Goal: Transaction & Acquisition: Download file/media

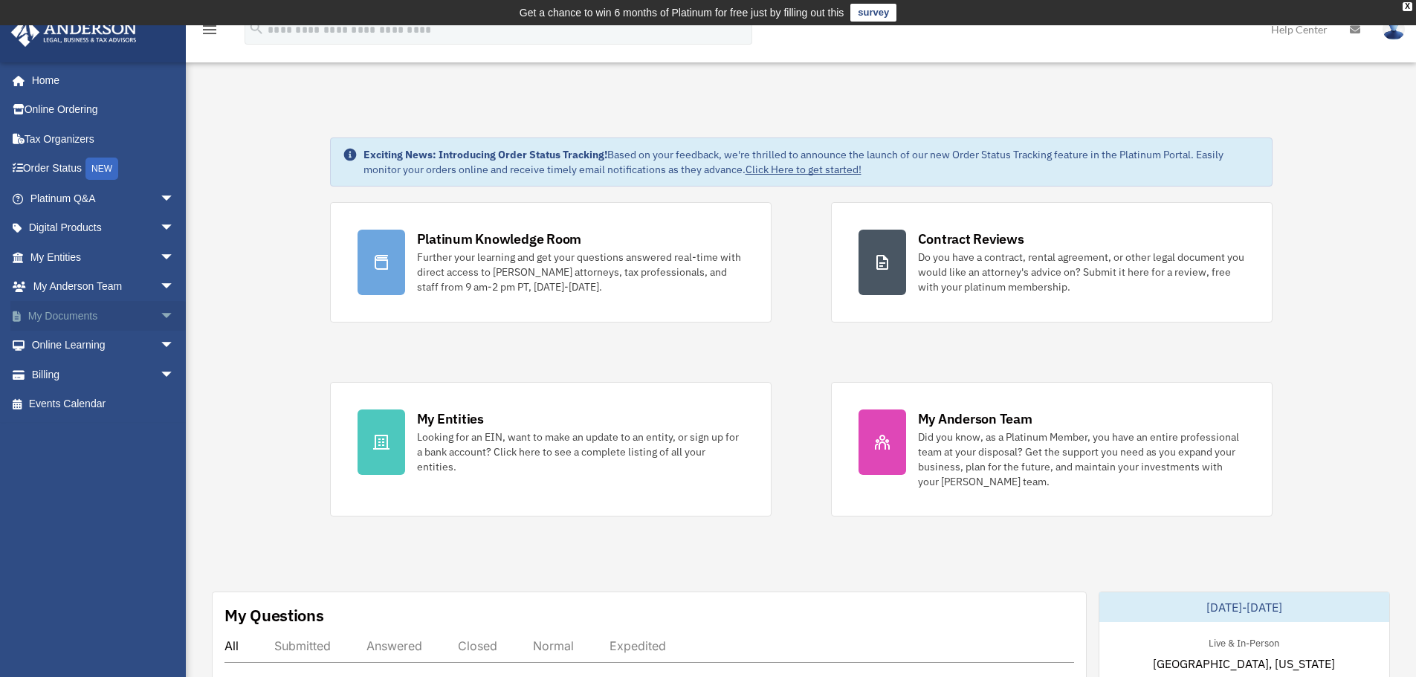
click at [68, 313] on link "My Documents arrow_drop_down" at bounding box center [103, 316] width 187 height 30
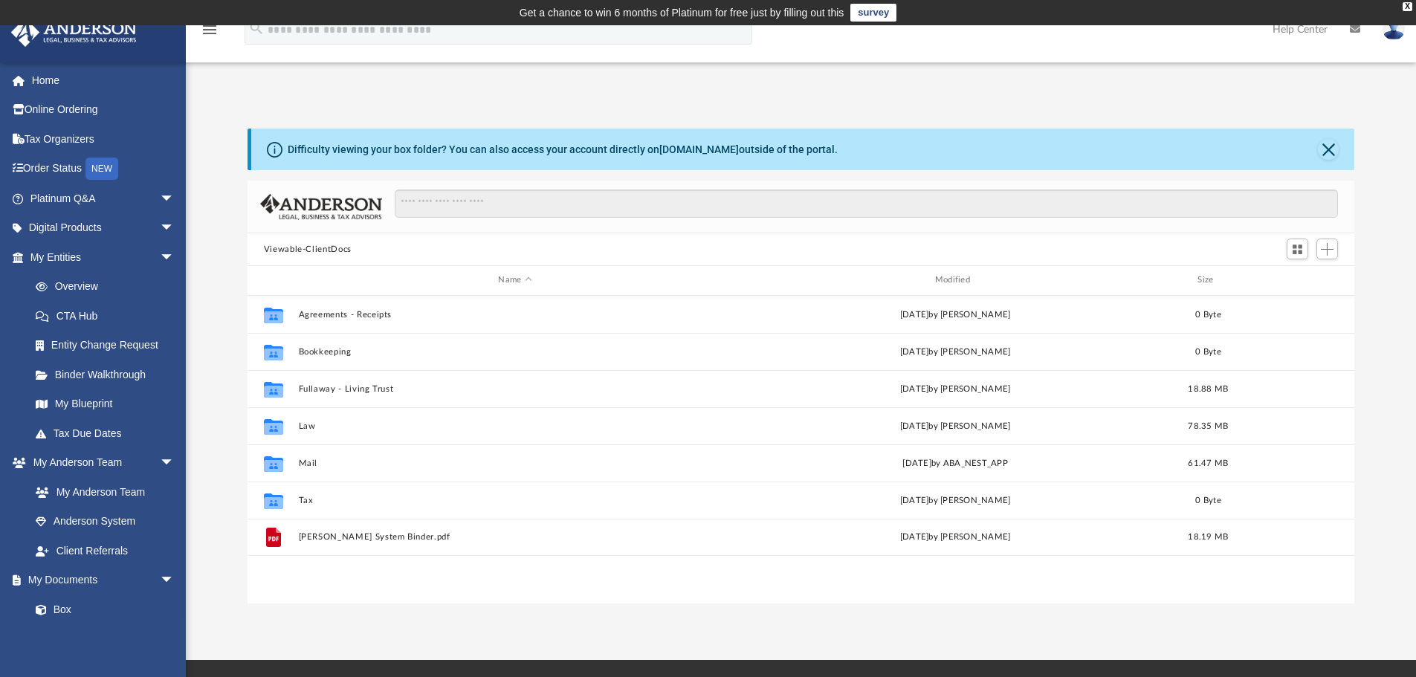
scroll to position [327, 1096]
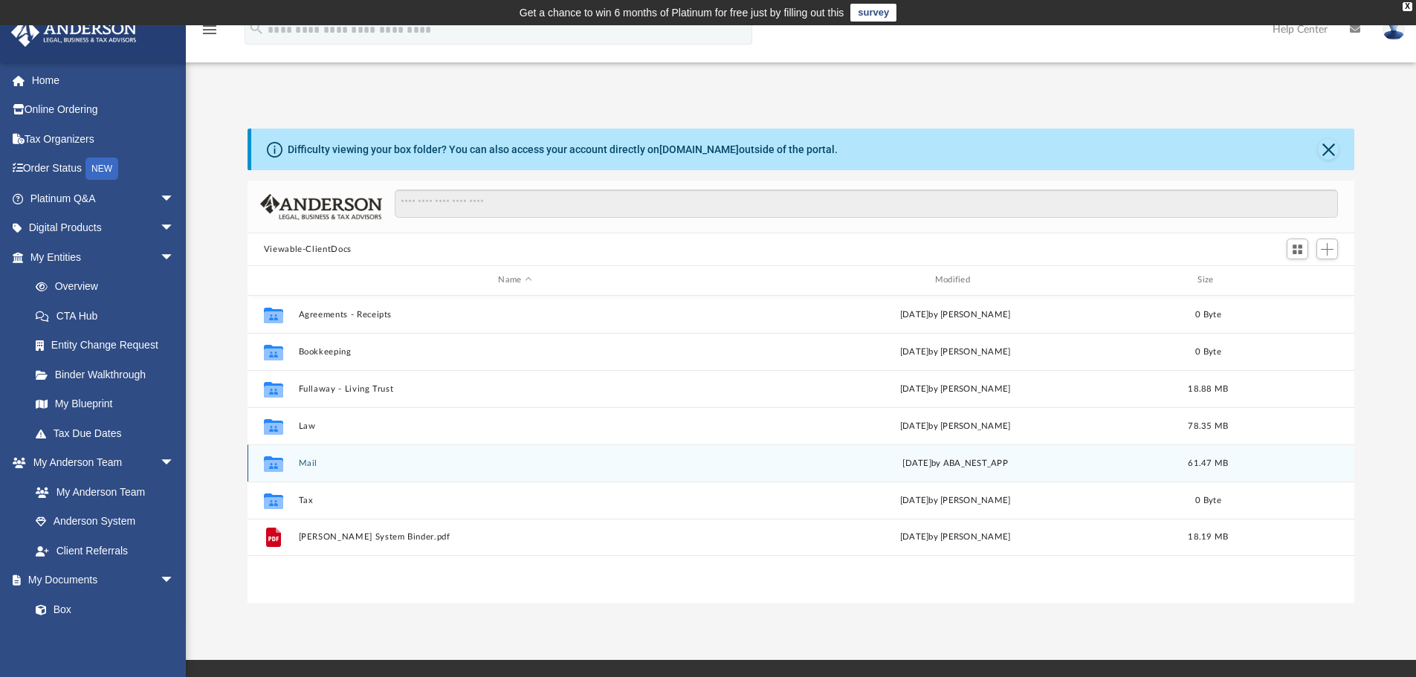
click at [314, 462] on button "Mail" at bounding box center [514, 464] width 433 height 10
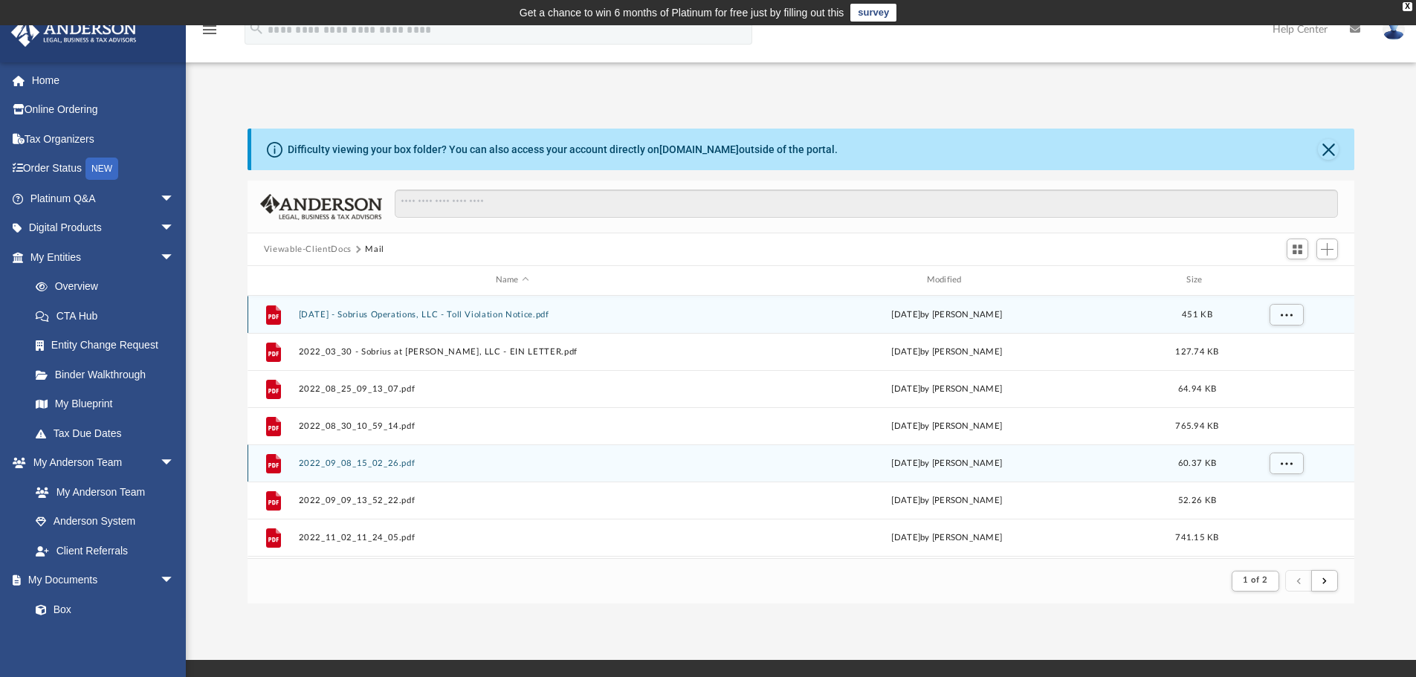
scroll to position [281, 1096]
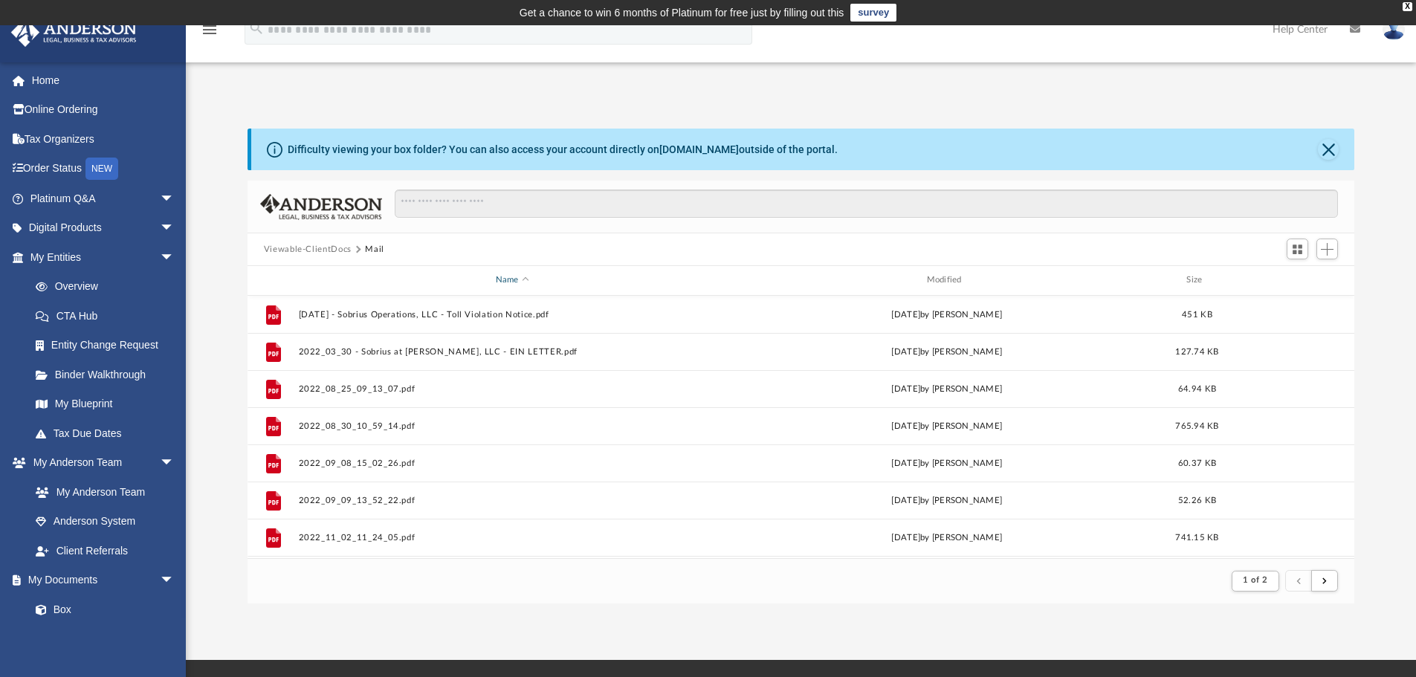
click at [525, 279] on div "Name" at bounding box center [511, 280] width 428 height 13
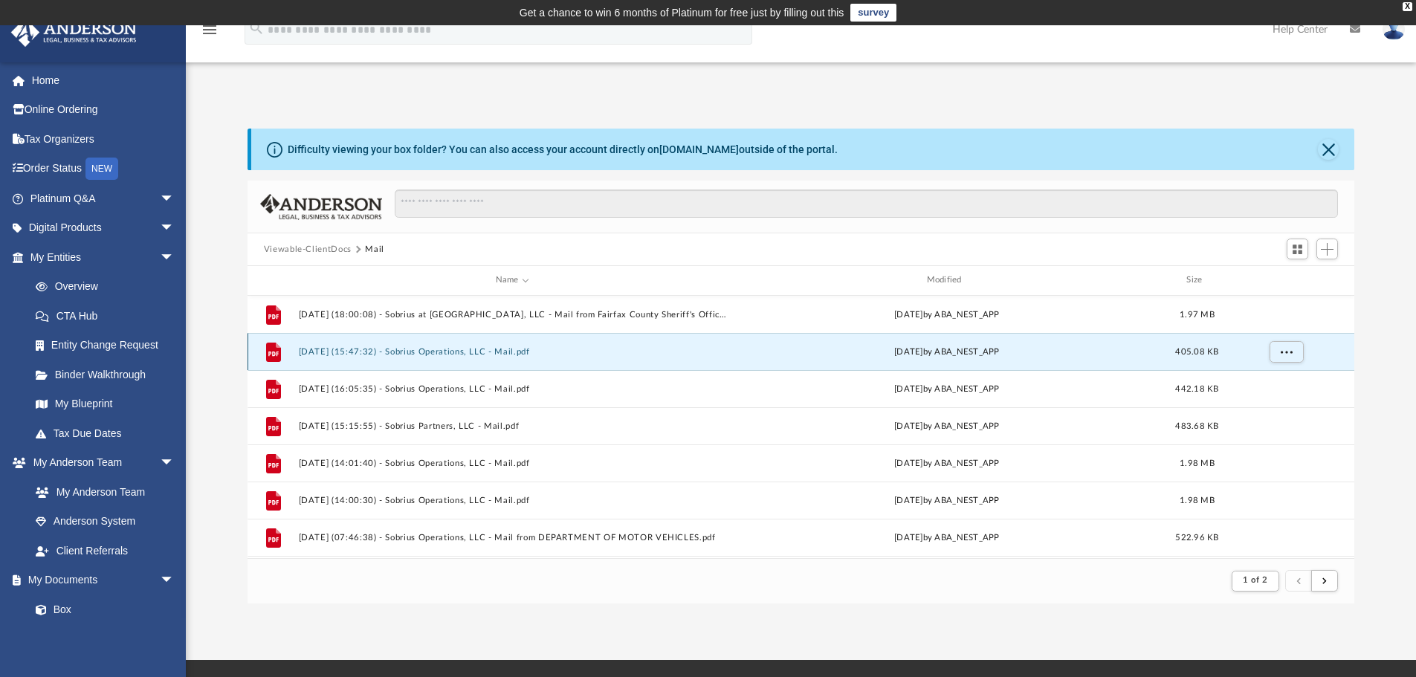
click at [482, 352] on button "[DATE] (15:47:32) - Sobrius Operations, LLC - Mail.pdf" at bounding box center [512, 352] width 428 height 10
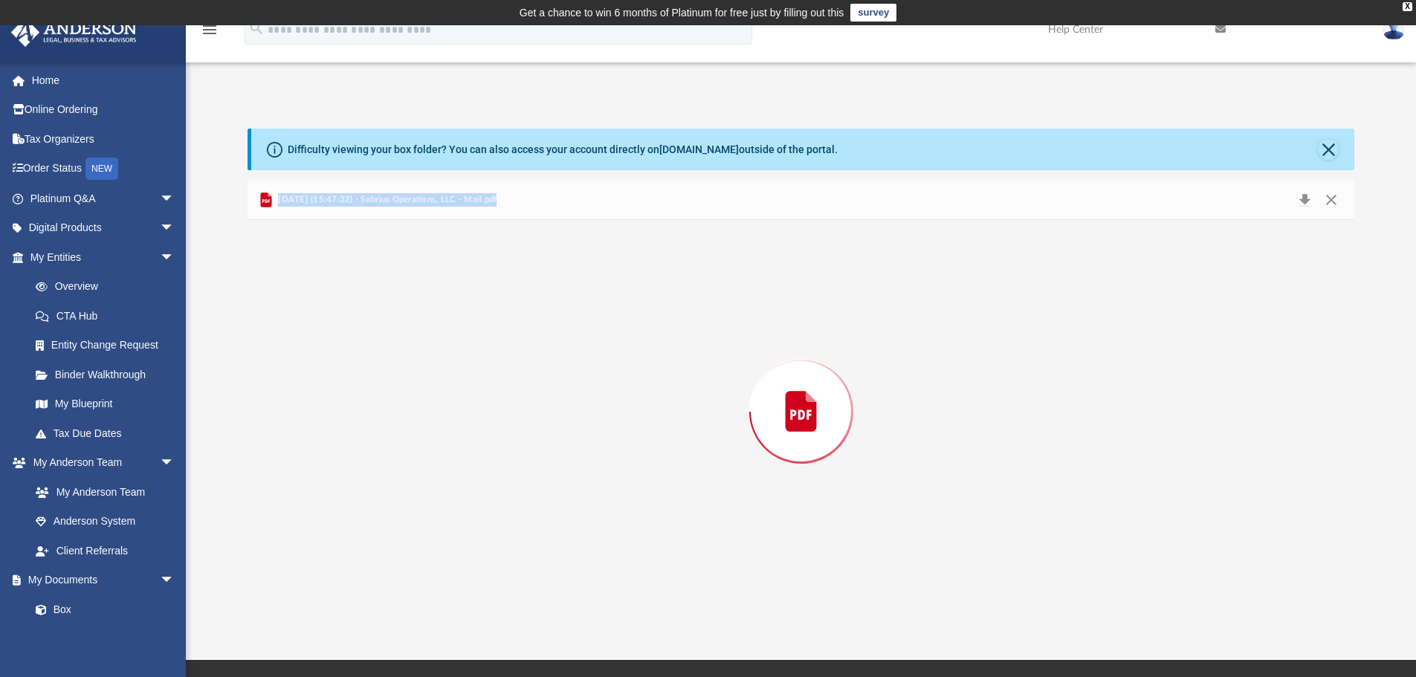
click at [482, 352] on div "Preview" at bounding box center [802, 412] width 1108 height 384
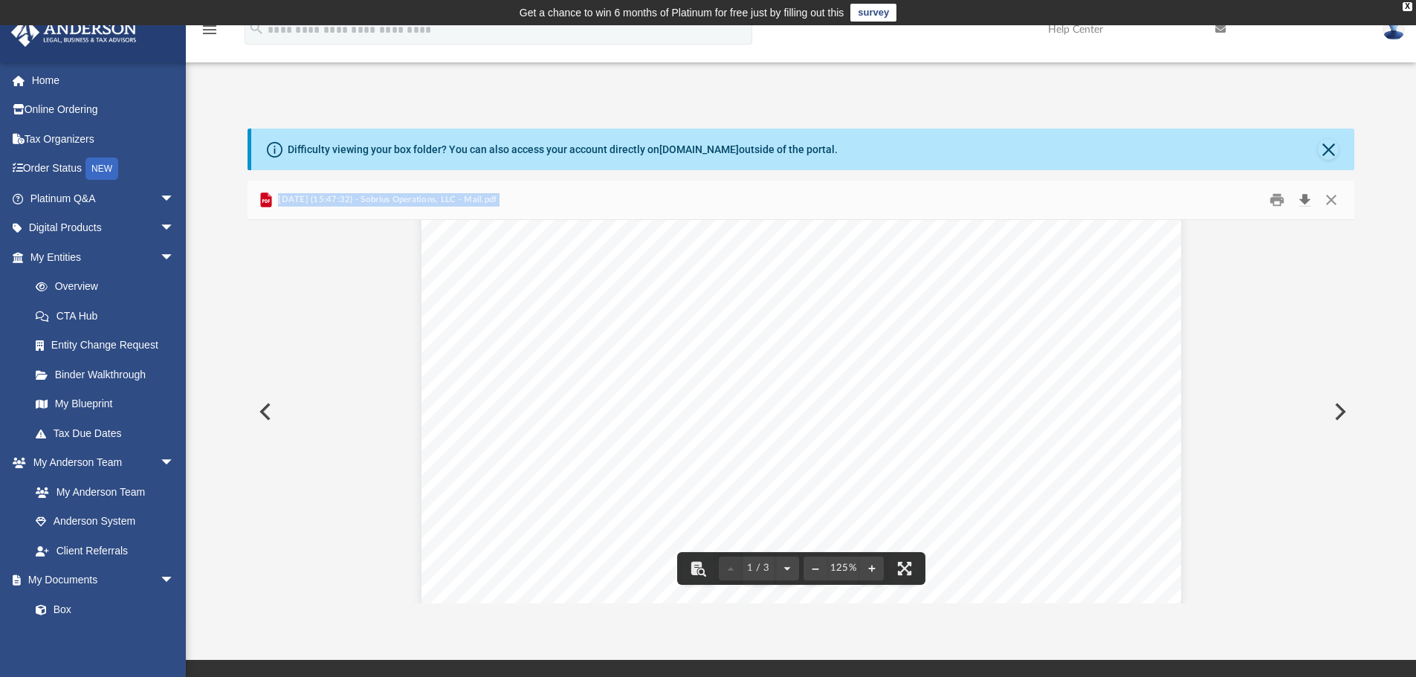
click at [1305, 198] on button "Download" at bounding box center [1304, 200] width 27 height 23
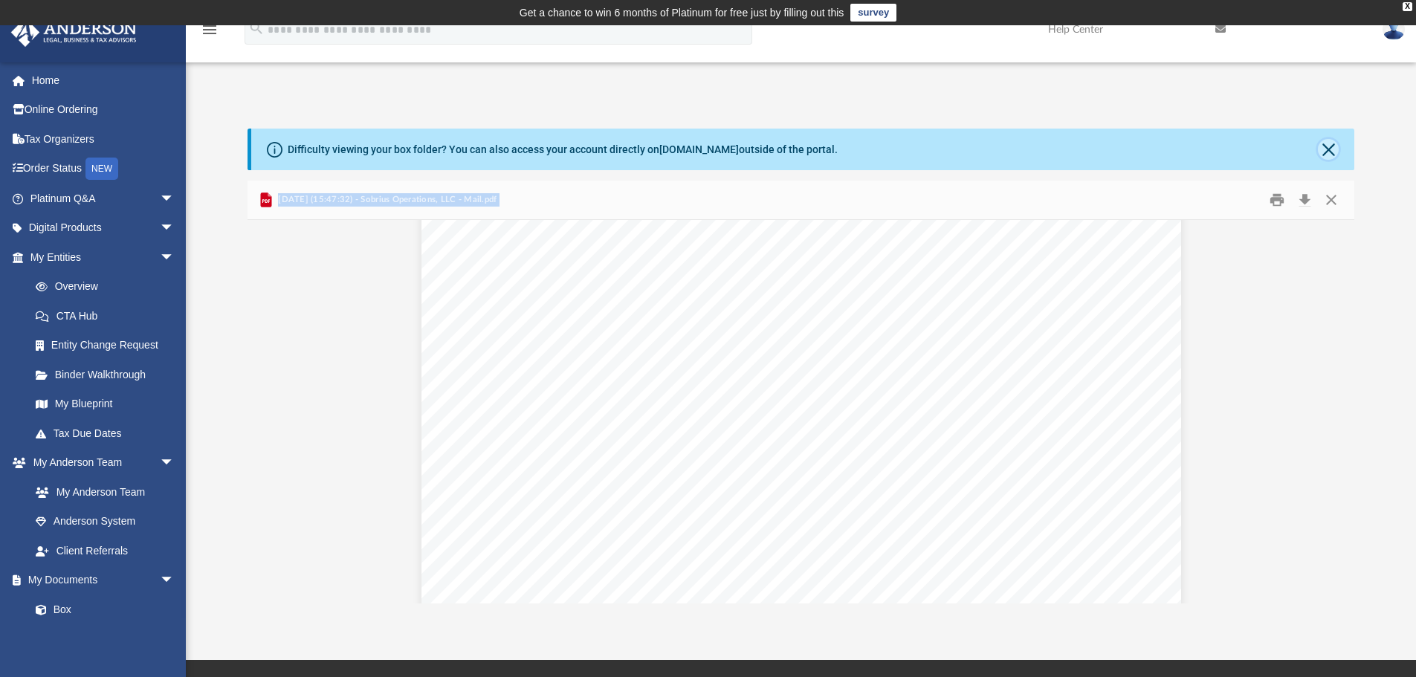
click at [1326, 148] on button "Close" at bounding box center [1328, 149] width 21 height 21
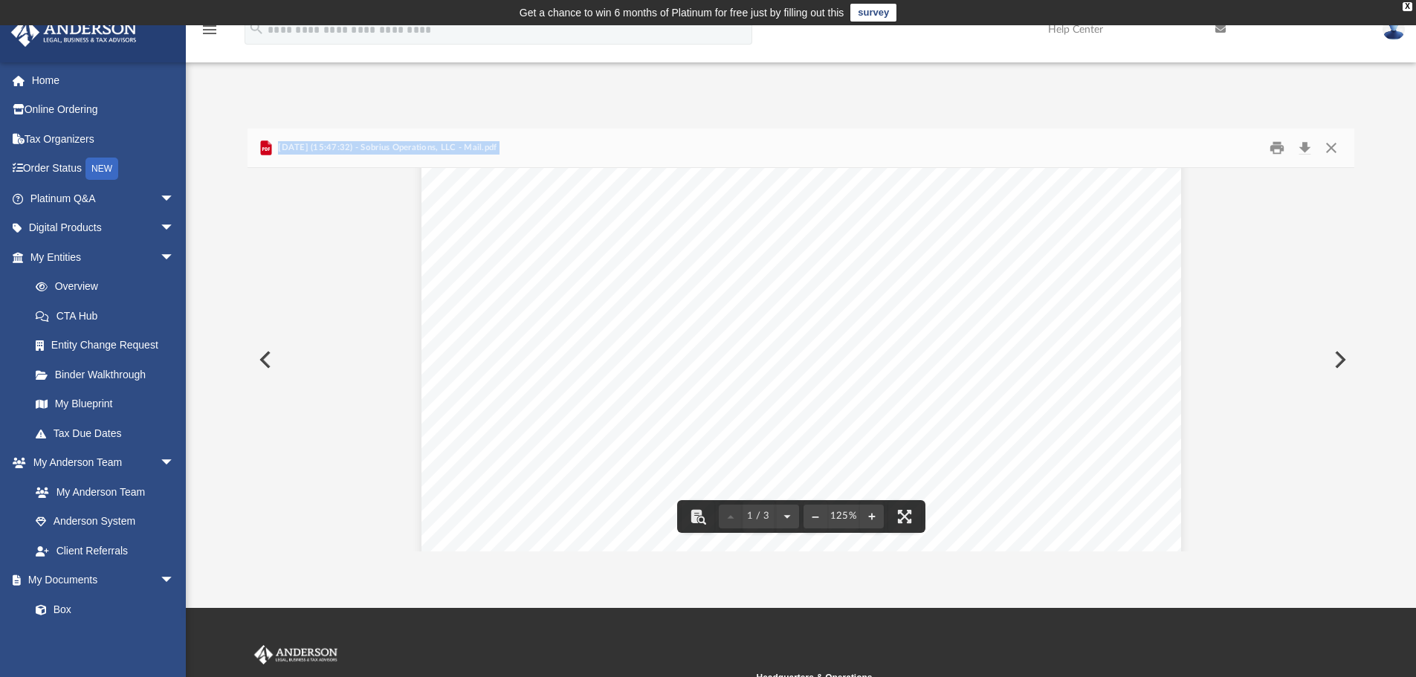
click at [260, 358] on button "Preview" at bounding box center [264, 360] width 33 height 42
click at [1305, 149] on button "Download" at bounding box center [1304, 148] width 27 height 23
click at [1333, 148] on button "Close" at bounding box center [1331, 148] width 27 height 23
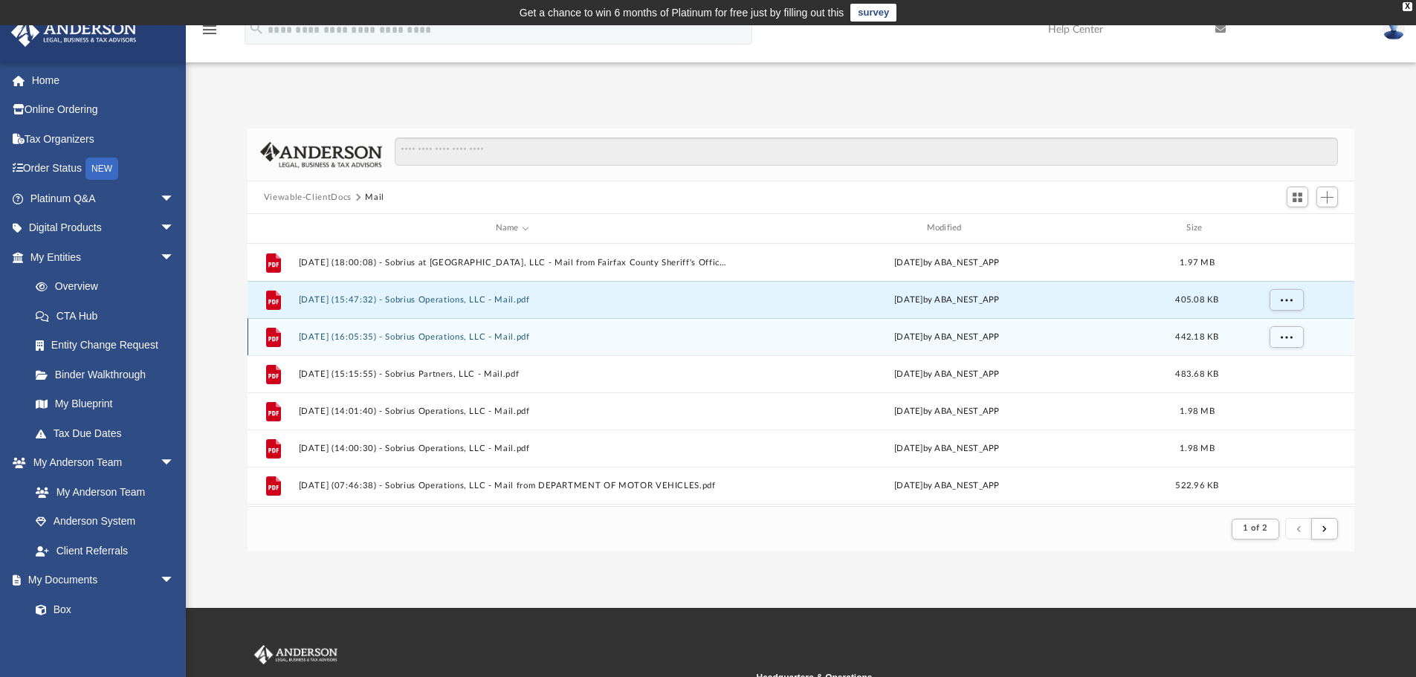
click at [504, 337] on button "[DATE] (16:05:35) - Sobrius Operations, LLC - Mail.pdf" at bounding box center [512, 337] width 428 height 10
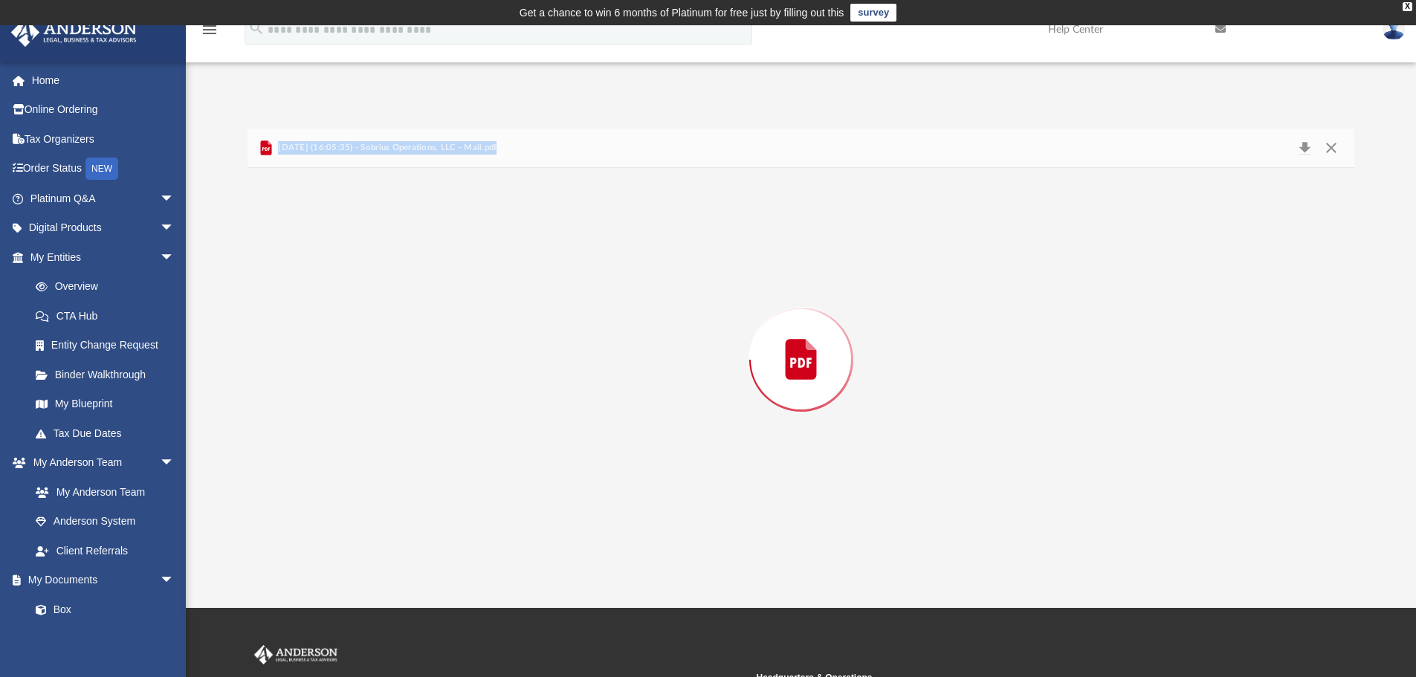
click at [504, 337] on div "Preview" at bounding box center [802, 360] width 1108 height 384
click at [1305, 151] on button "Download" at bounding box center [1304, 148] width 27 height 23
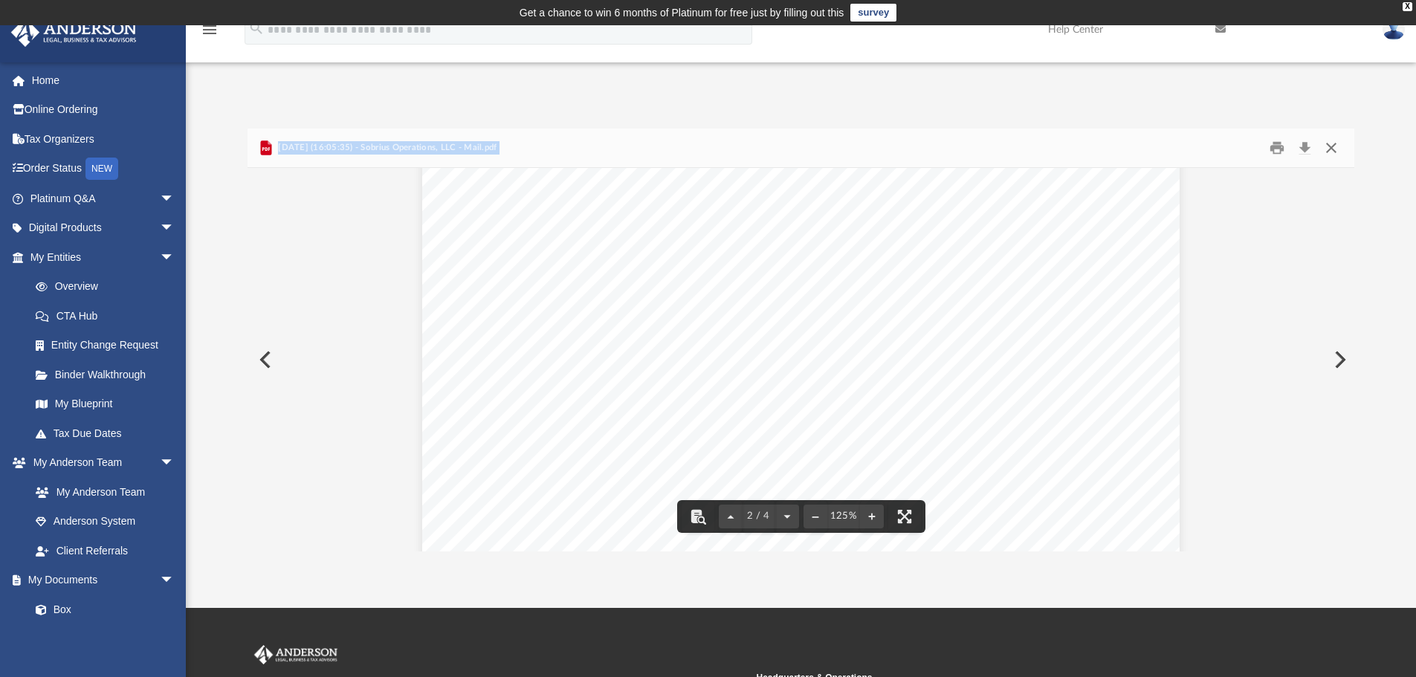
click at [1332, 149] on button "Close" at bounding box center [1331, 148] width 27 height 23
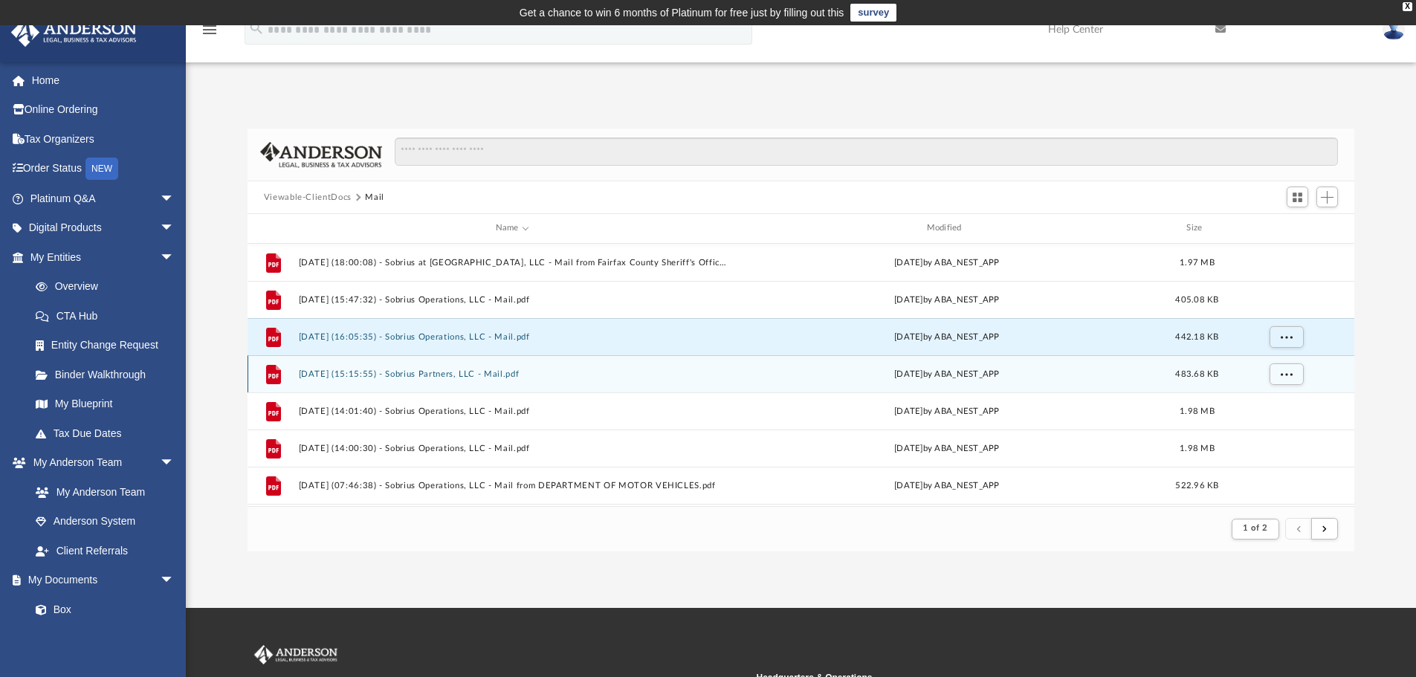
click at [404, 378] on button "[DATE] (15:15:55) - Sobrius Partners, LLC - Mail.pdf" at bounding box center [512, 374] width 428 height 10
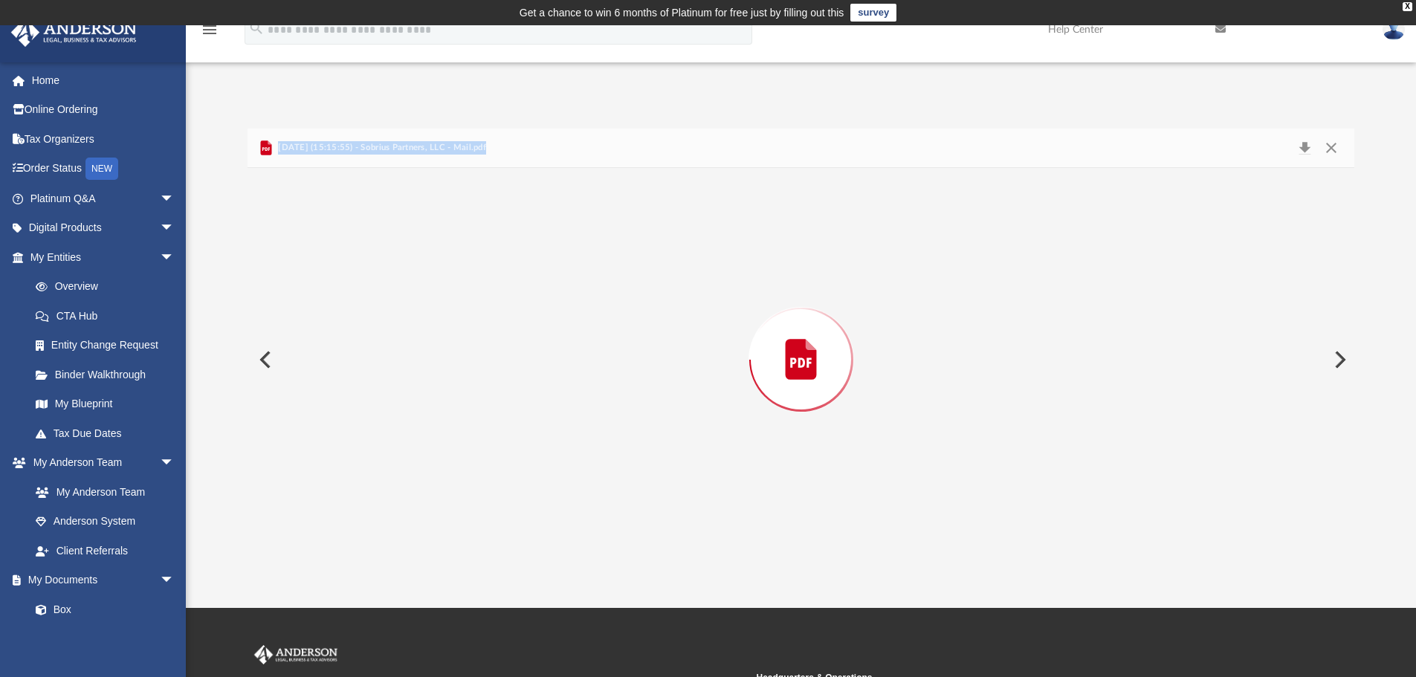
click at [403, 378] on div "Preview" at bounding box center [802, 360] width 1108 height 384
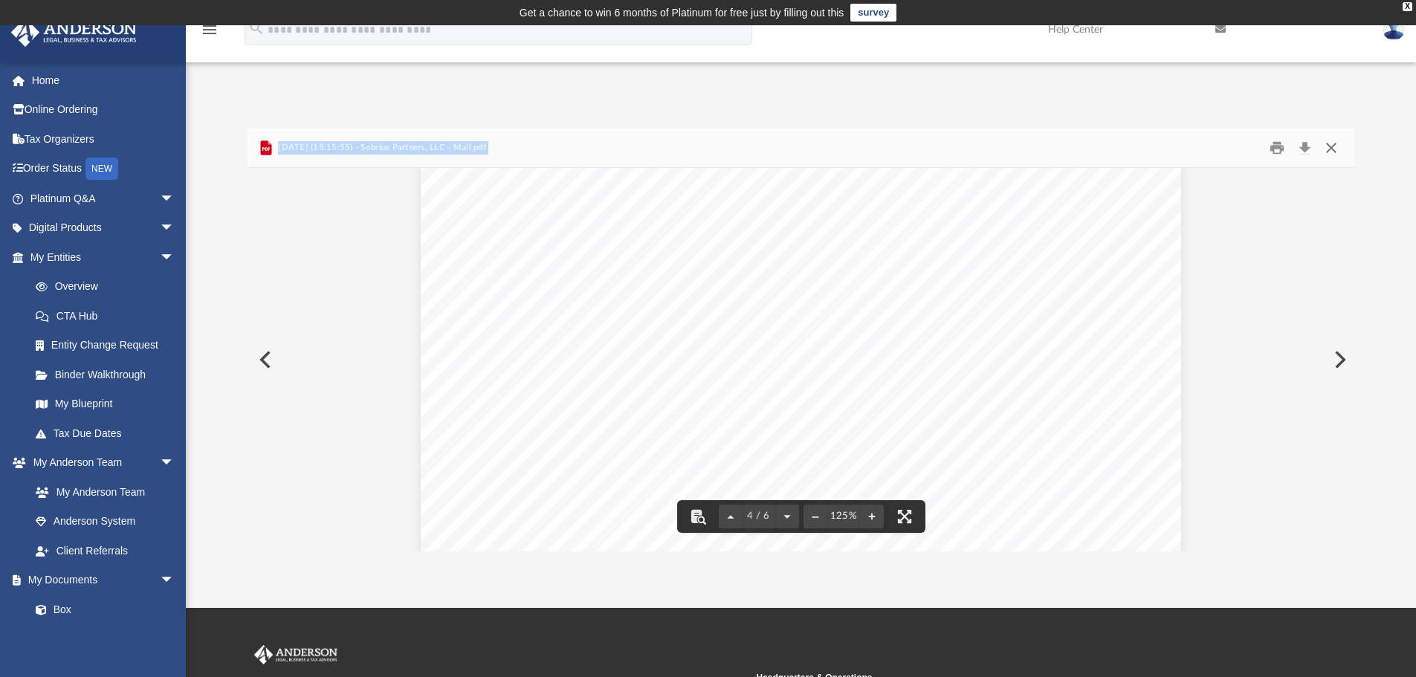
click at [1337, 149] on button "Close" at bounding box center [1331, 148] width 27 height 23
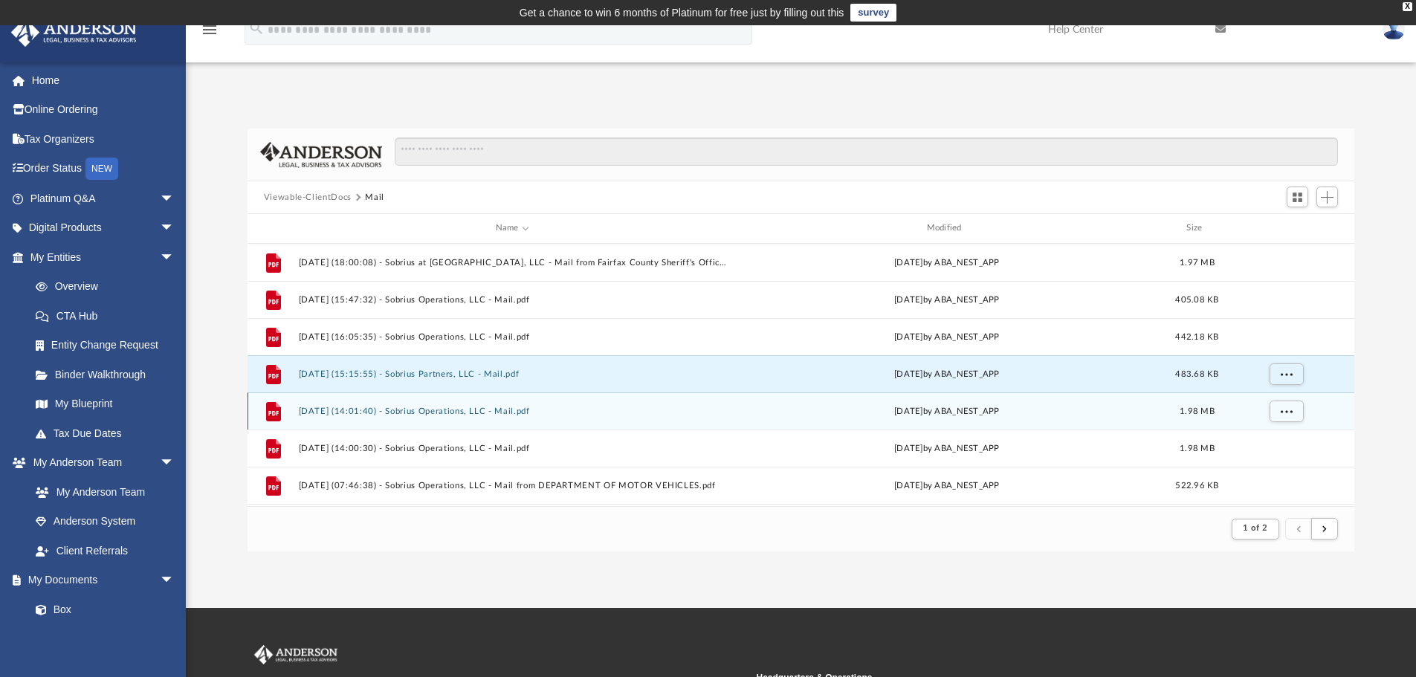
click at [347, 412] on button "[DATE] (14:01:40) - Sobrius Operations, LLC - Mail.pdf" at bounding box center [512, 412] width 428 height 10
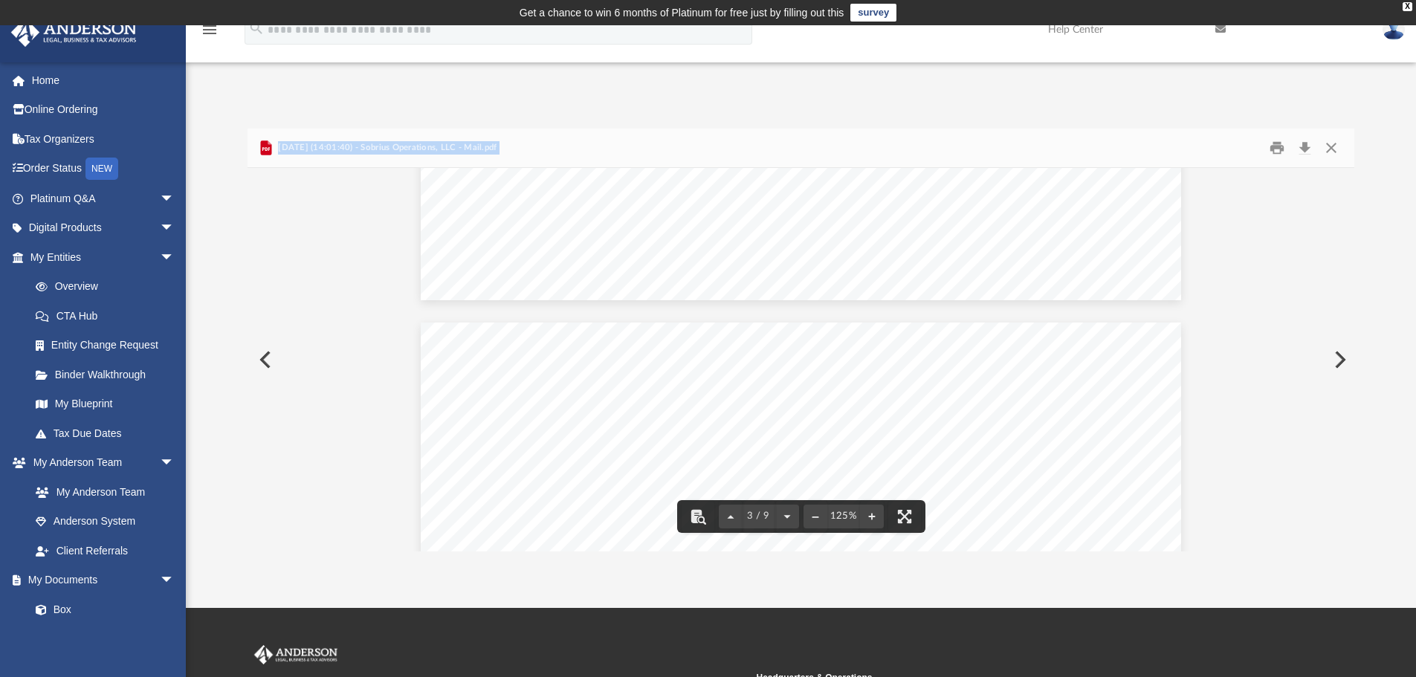
scroll to position [1858, 0]
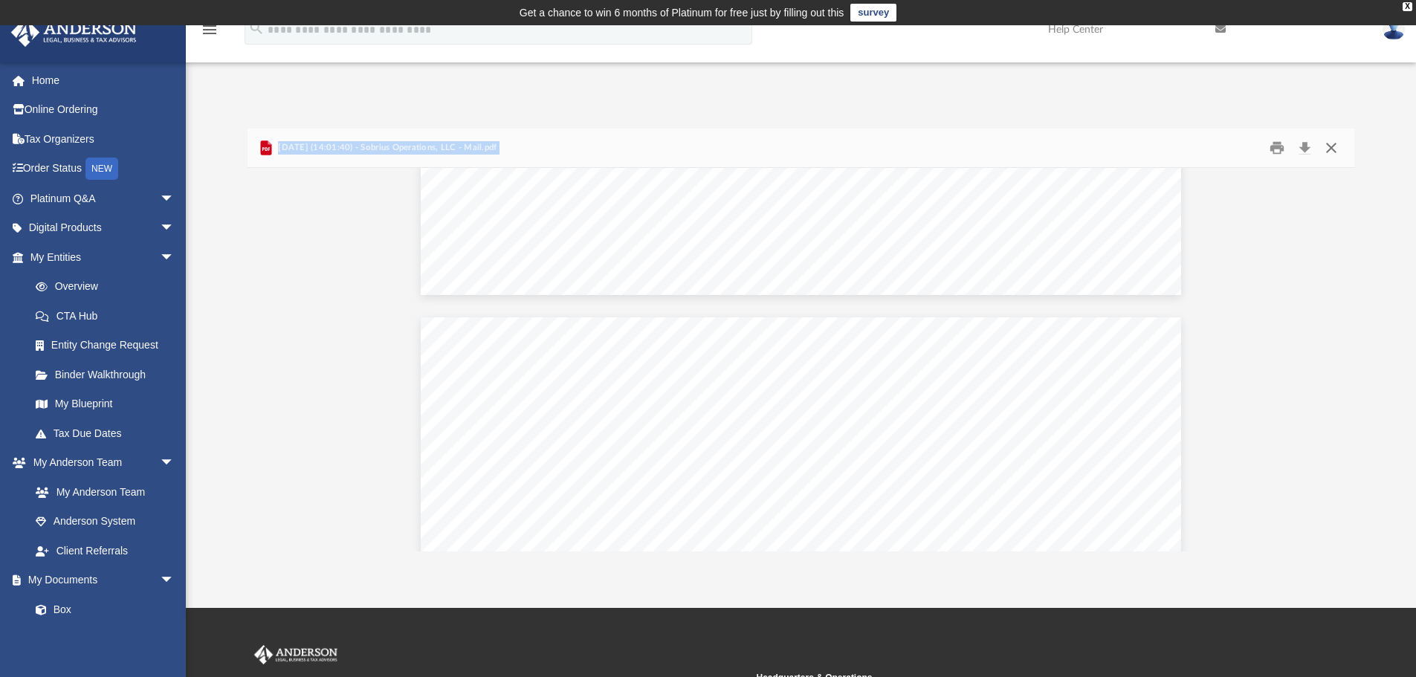
click at [1333, 149] on button "Close" at bounding box center [1331, 148] width 27 height 23
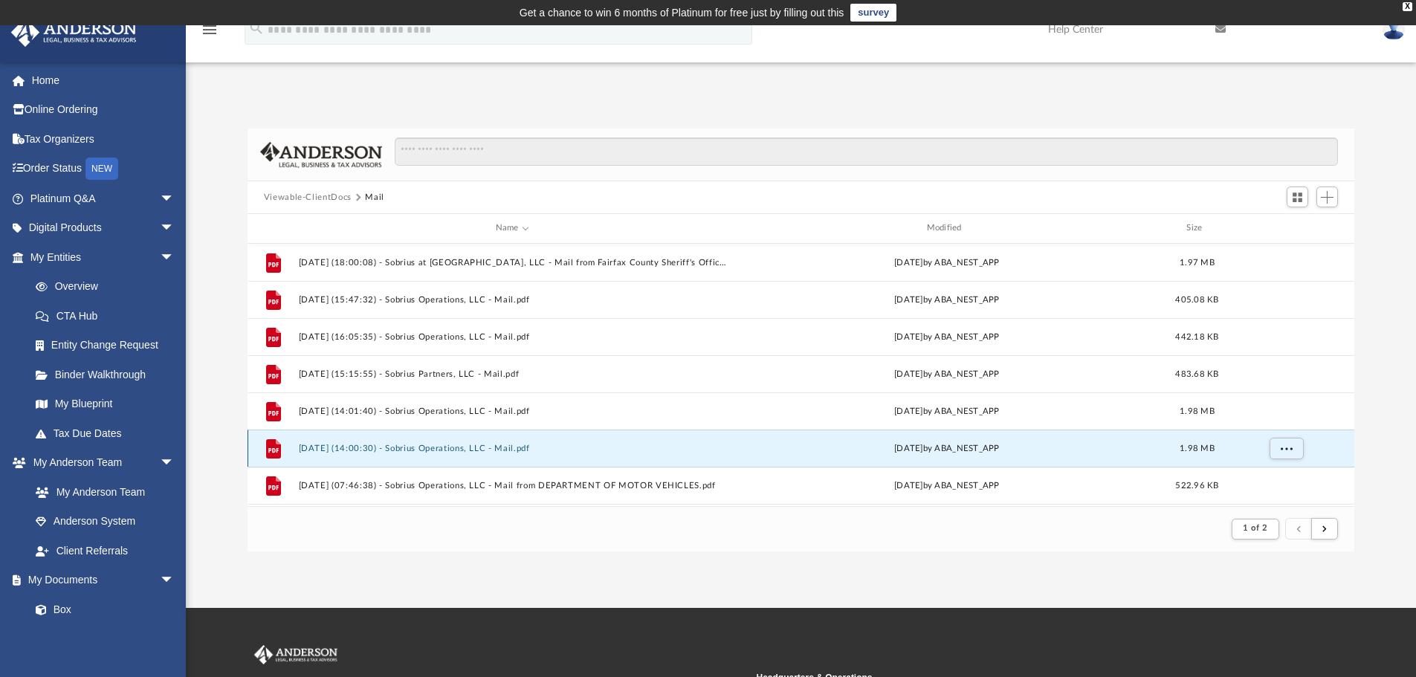
click at [532, 450] on button "[DATE] (14:00:30) - Sobrius Operations, LLC - Mail.pdf" at bounding box center [512, 449] width 428 height 10
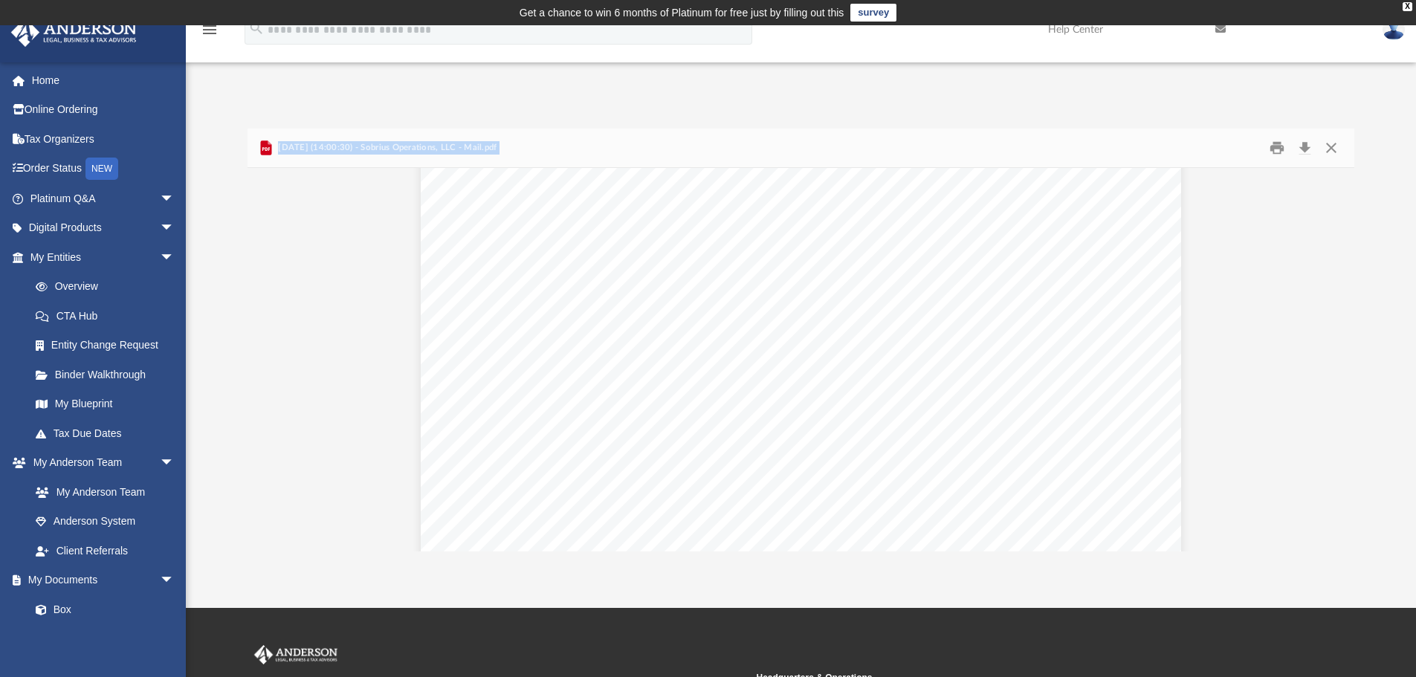
scroll to position [1264, 0]
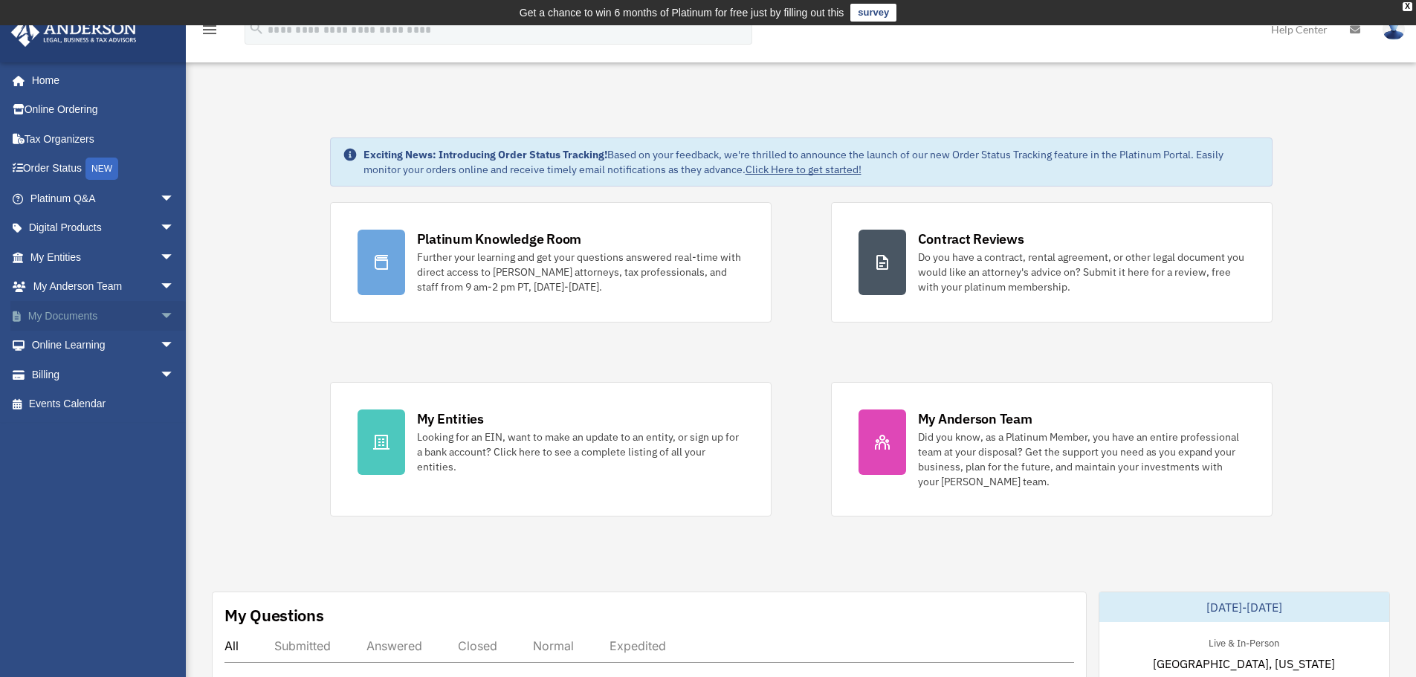
click at [63, 315] on link "My Documents arrow_drop_down" at bounding box center [103, 316] width 187 height 30
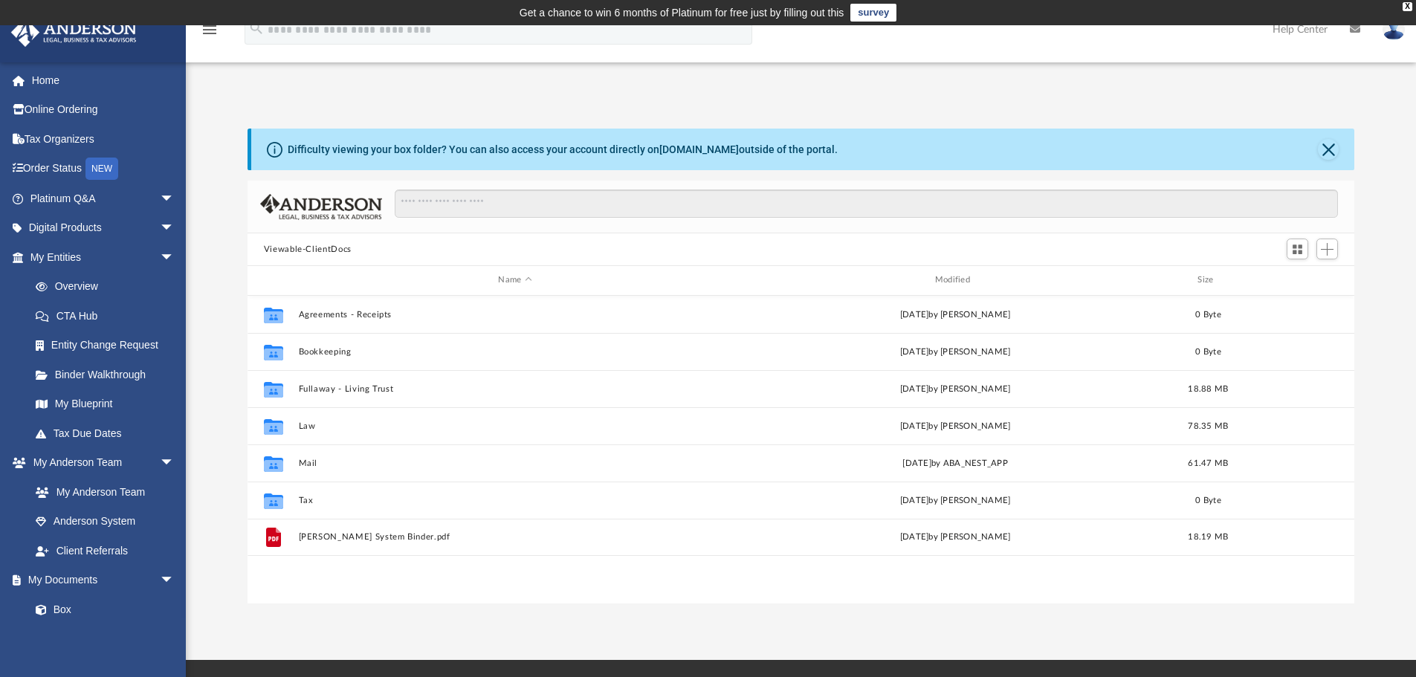
scroll to position [327, 1096]
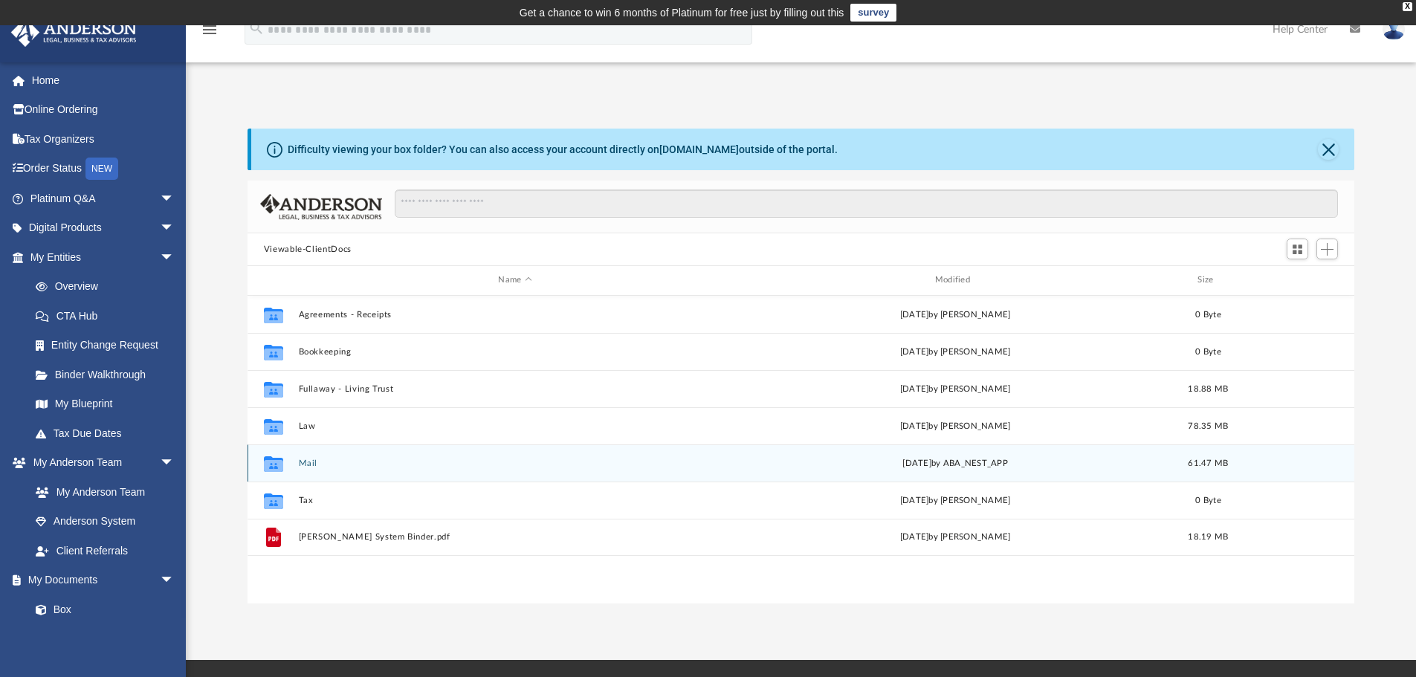
click at [311, 453] on div "Collaborated Folder Mail [DATE] by ABA_NEST_APP 61.47 MB" at bounding box center [802, 463] width 1108 height 37
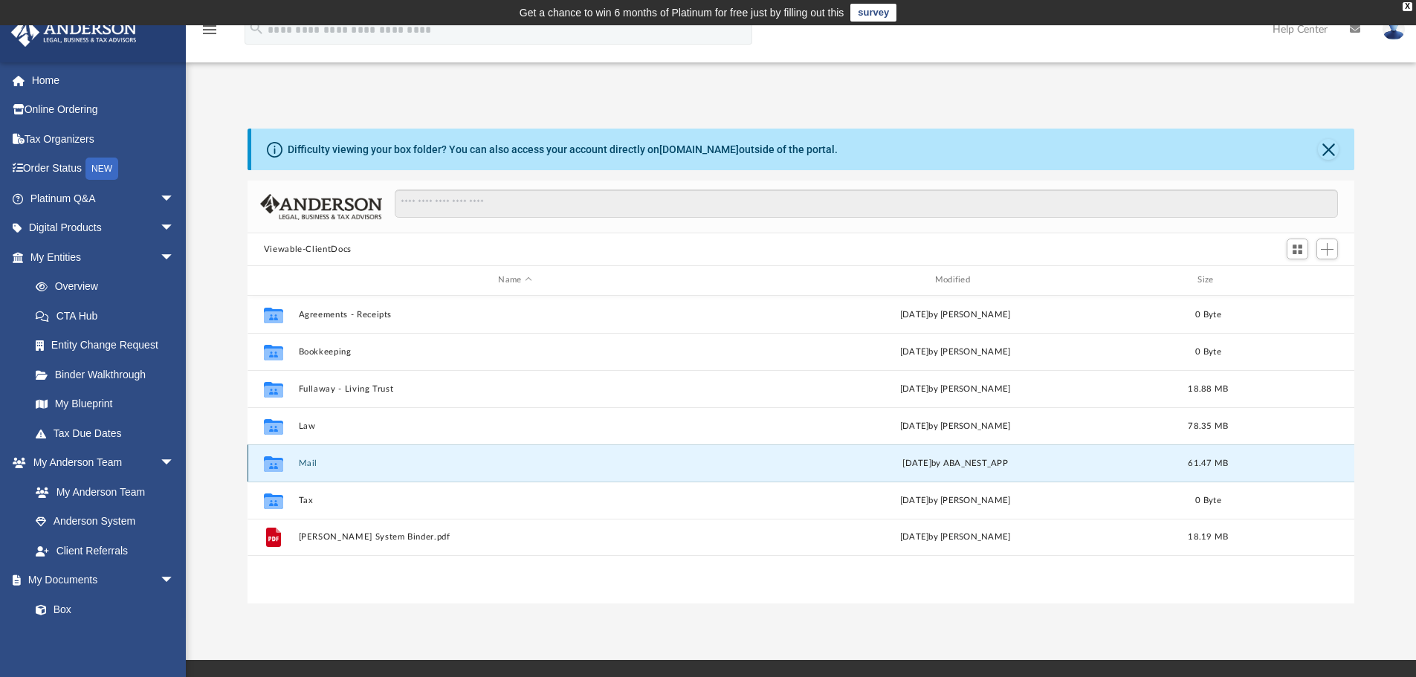
click at [309, 461] on button "Mail" at bounding box center [514, 464] width 433 height 10
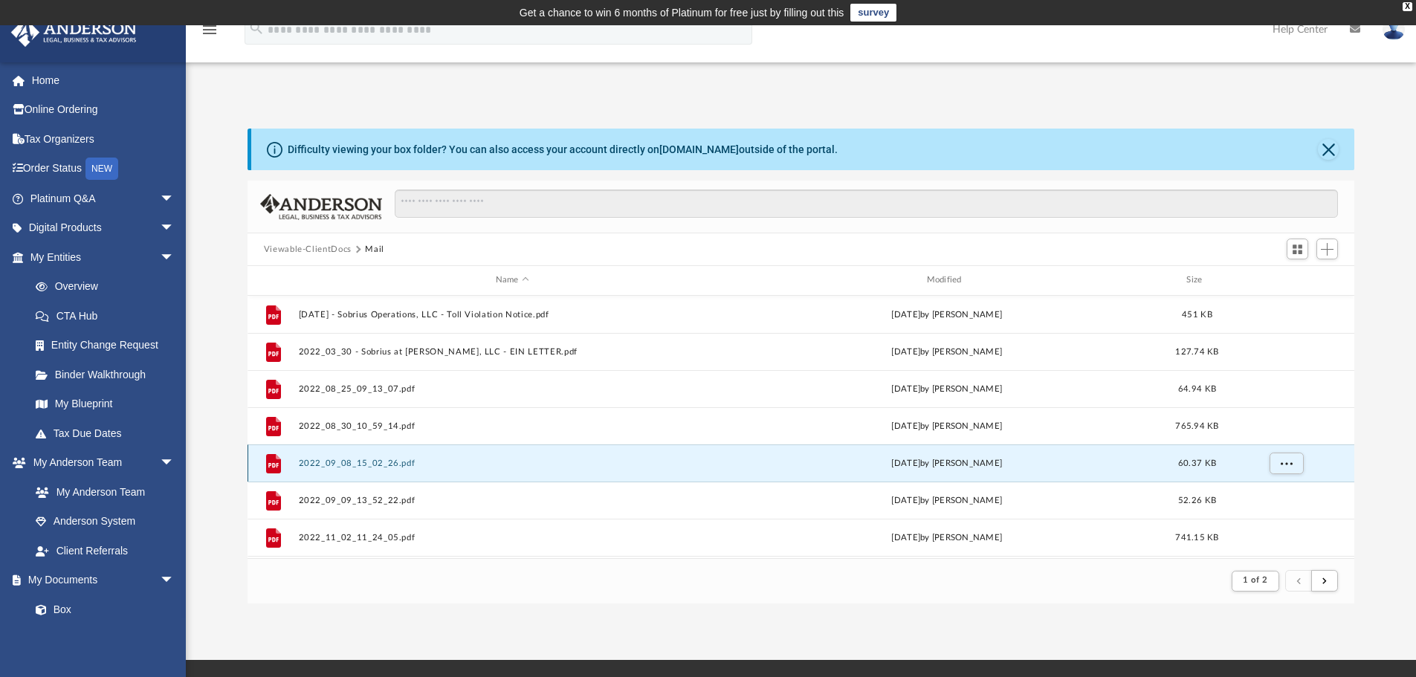
click at [311, 464] on button "2022_09_08_15_02_26.pdf" at bounding box center [512, 464] width 428 height 10
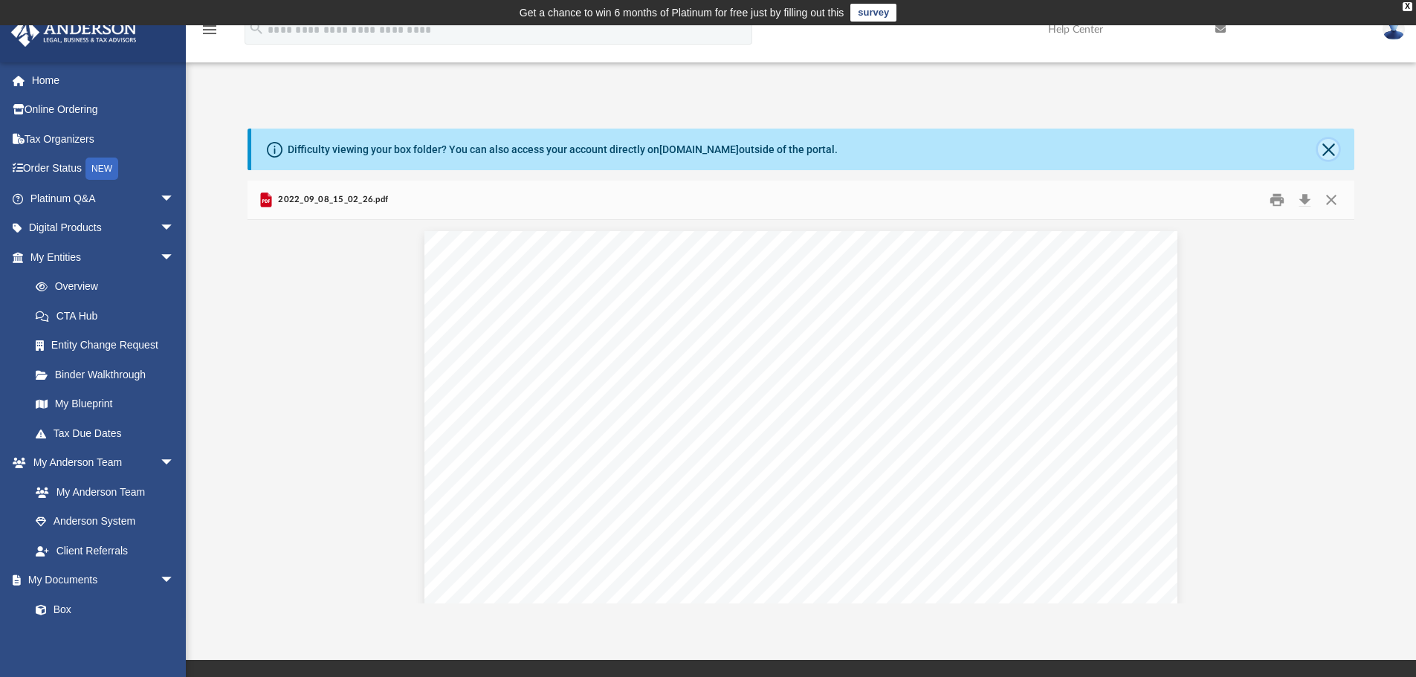
click at [1334, 154] on button "Close" at bounding box center [1328, 149] width 21 height 21
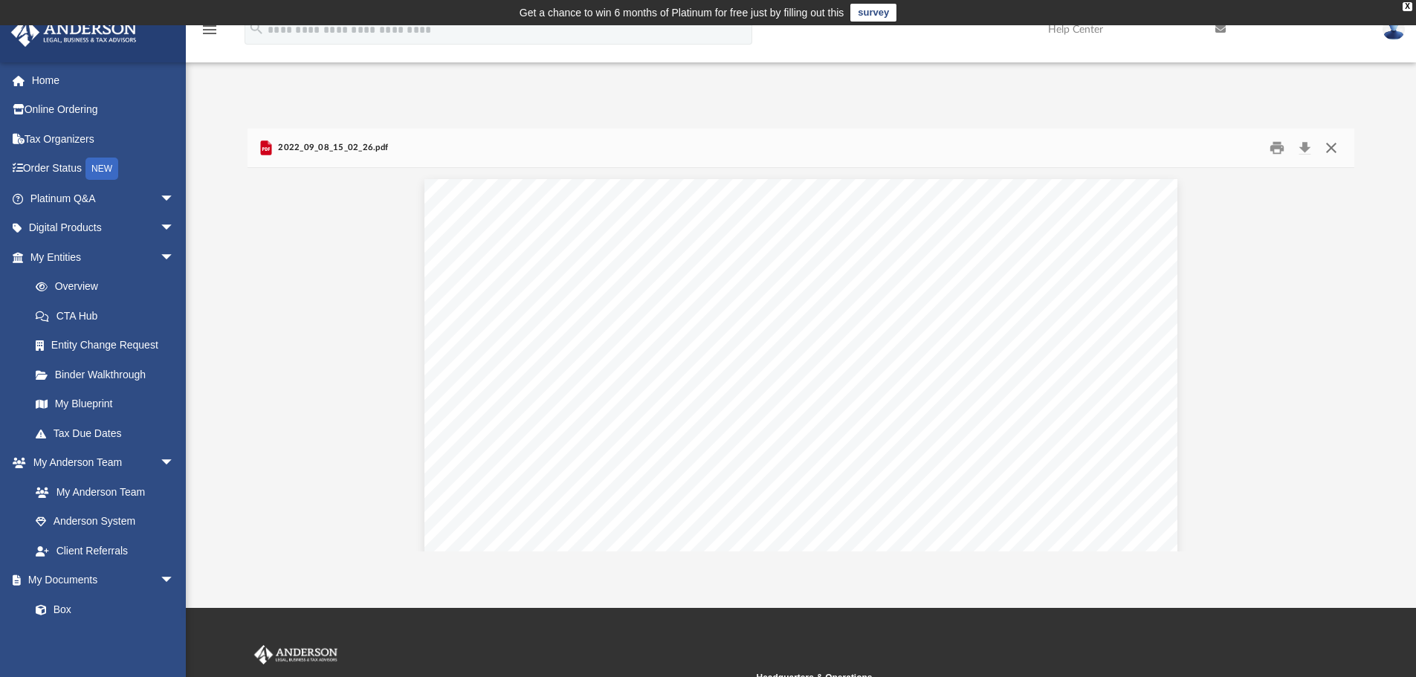
click at [1328, 152] on button "Close" at bounding box center [1331, 148] width 27 height 23
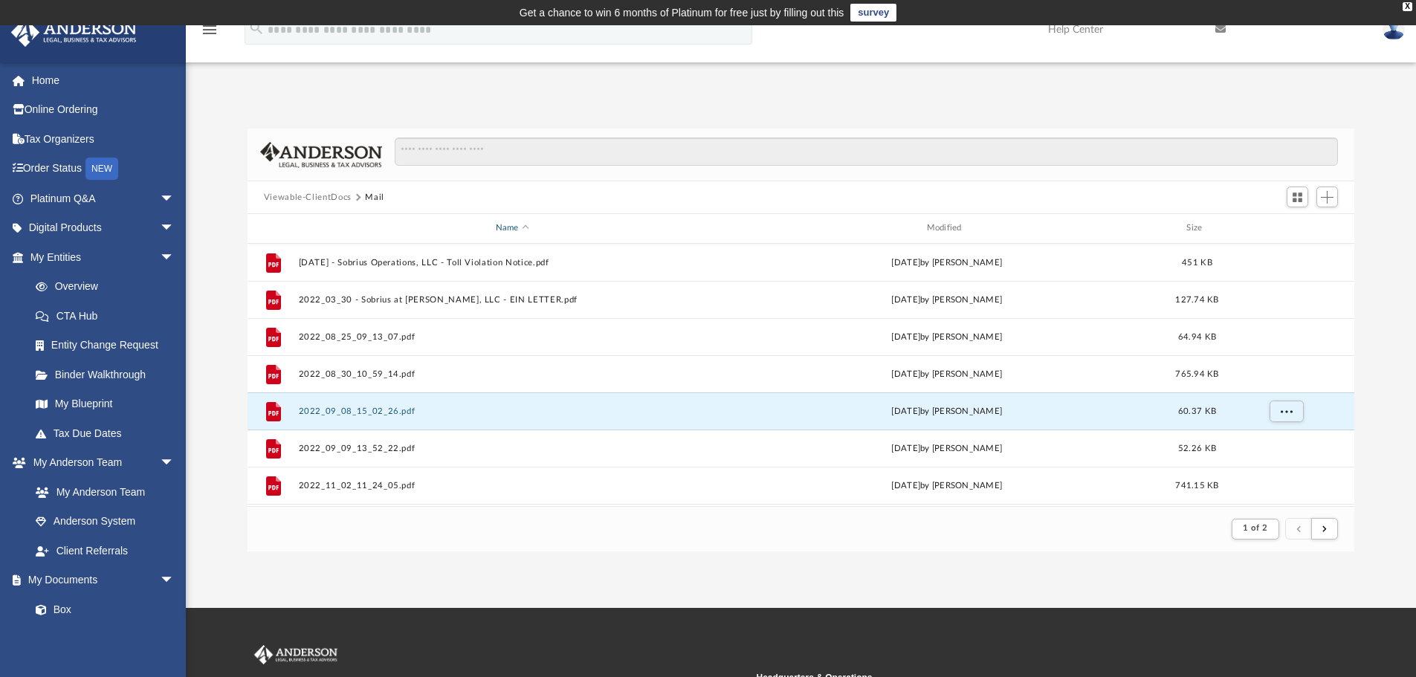
click at [526, 228] on div "Name" at bounding box center [511, 228] width 428 height 13
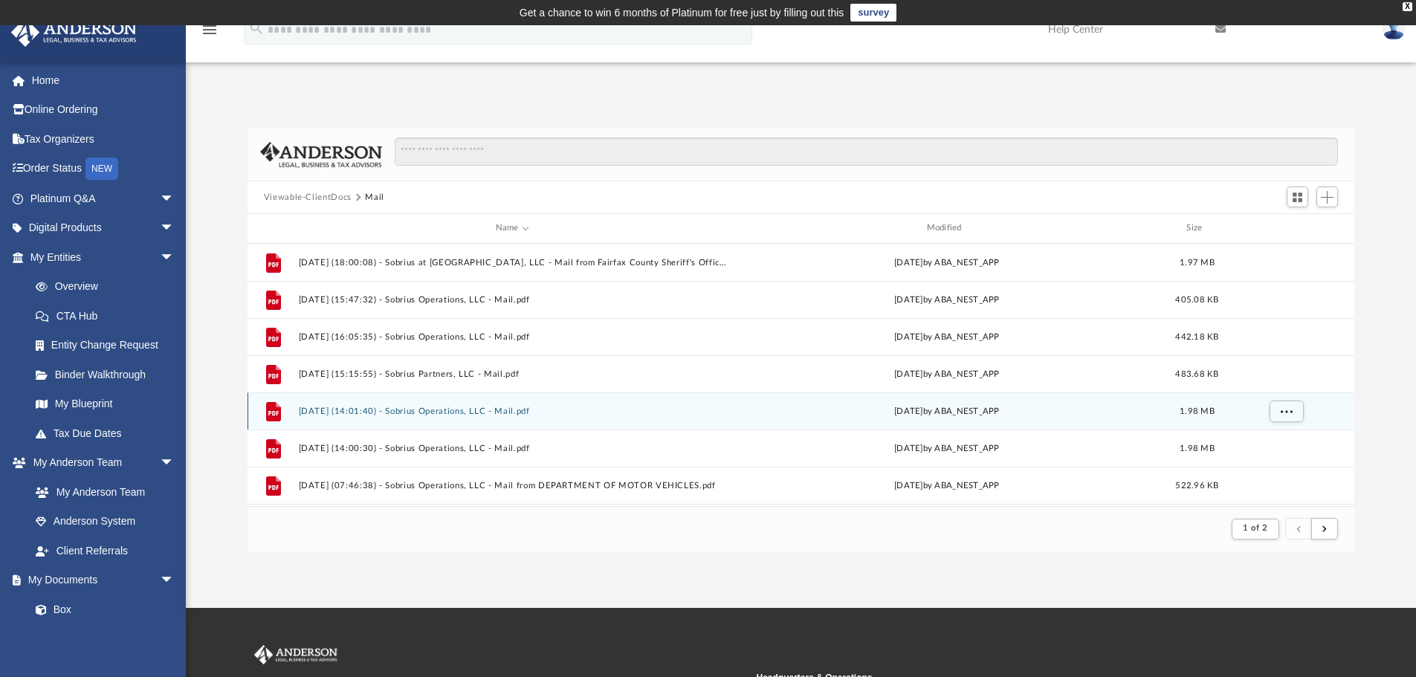
click at [345, 408] on button "[DATE] (14:01:40) - Sobrius Operations, LLC - Mail.pdf" at bounding box center [512, 412] width 428 height 10
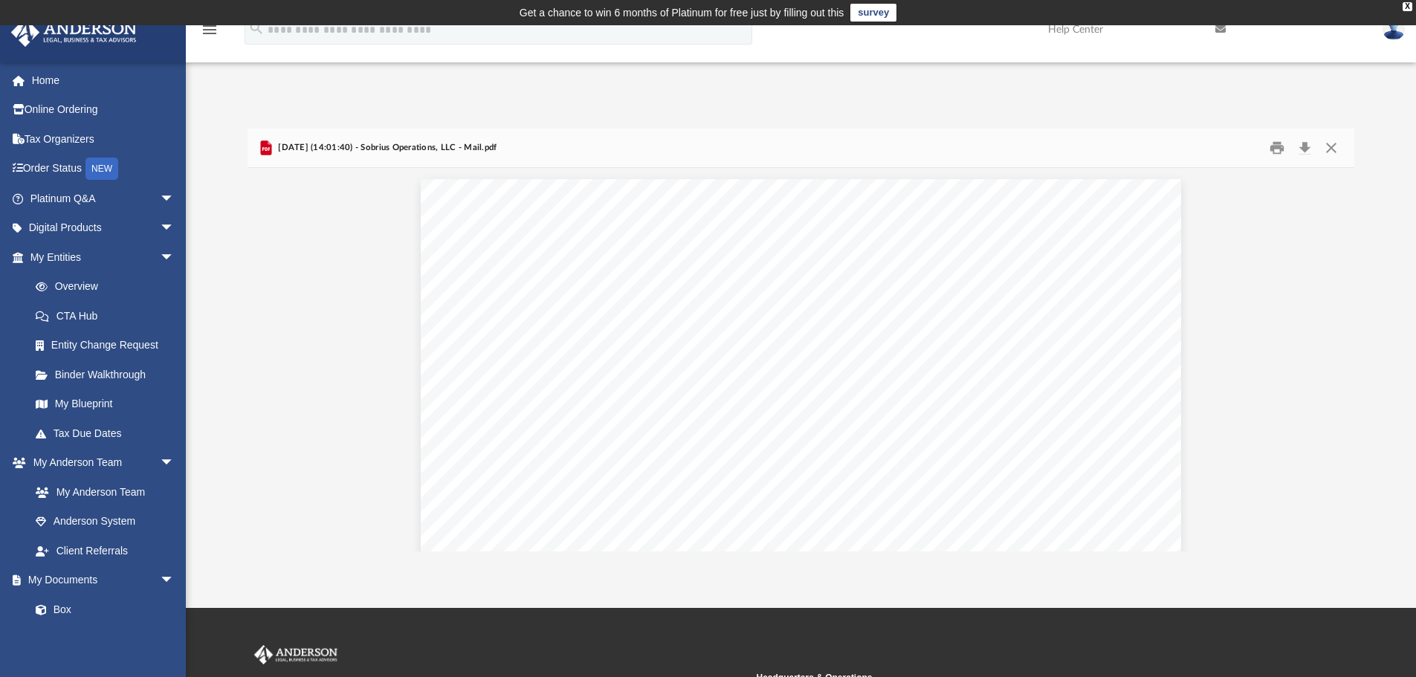
scroll to position [1997, 0]
click at [1304, 147] on button "Download" at bounding box center [1304, 148] width 27 height 23
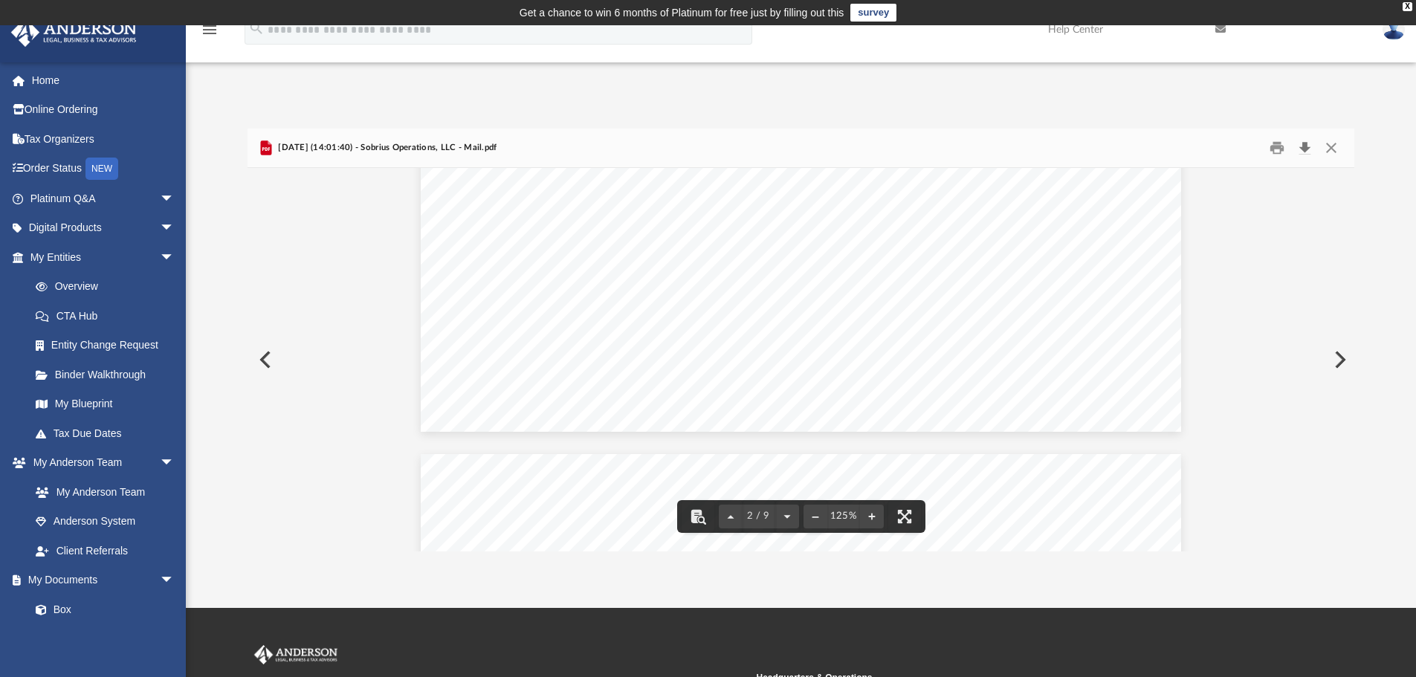
scroll to position [1700, 0]
click at [262, 361] on button "Preview" at bounding box center [264, 360] width 33 height 42
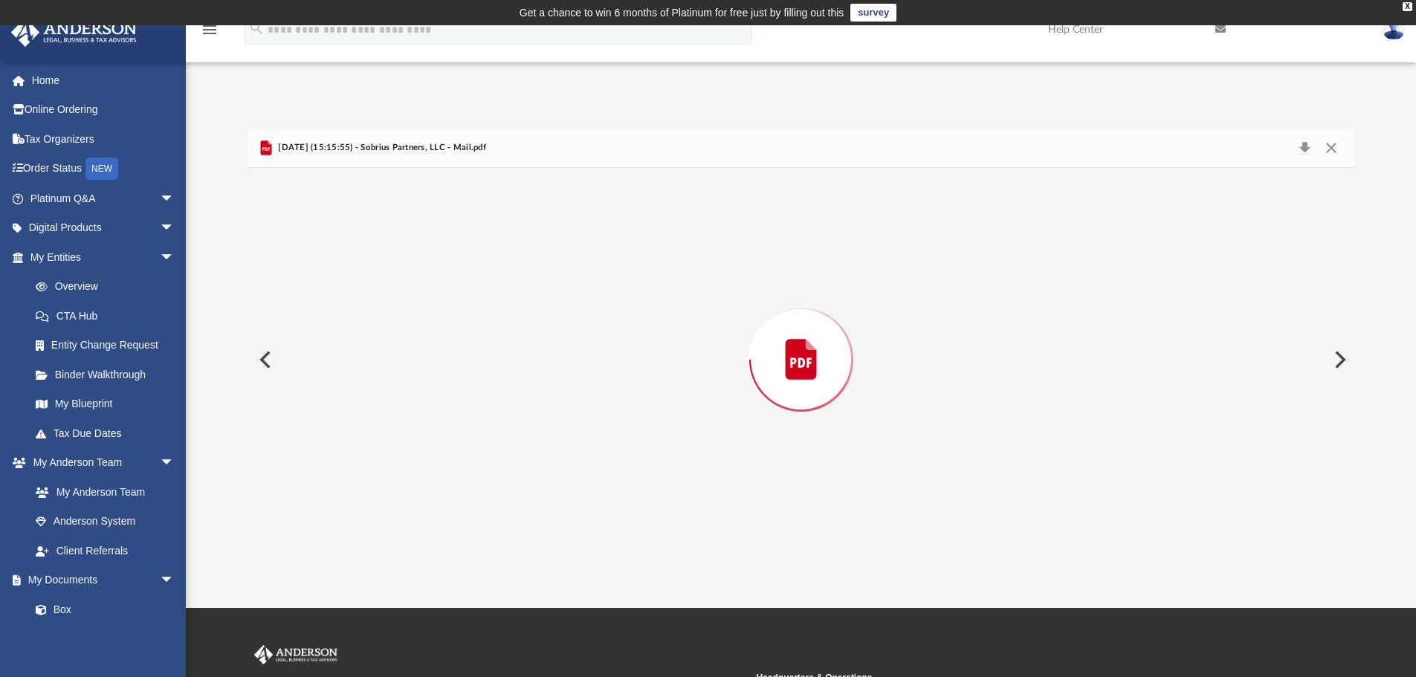
scroll to position [2994, 0]
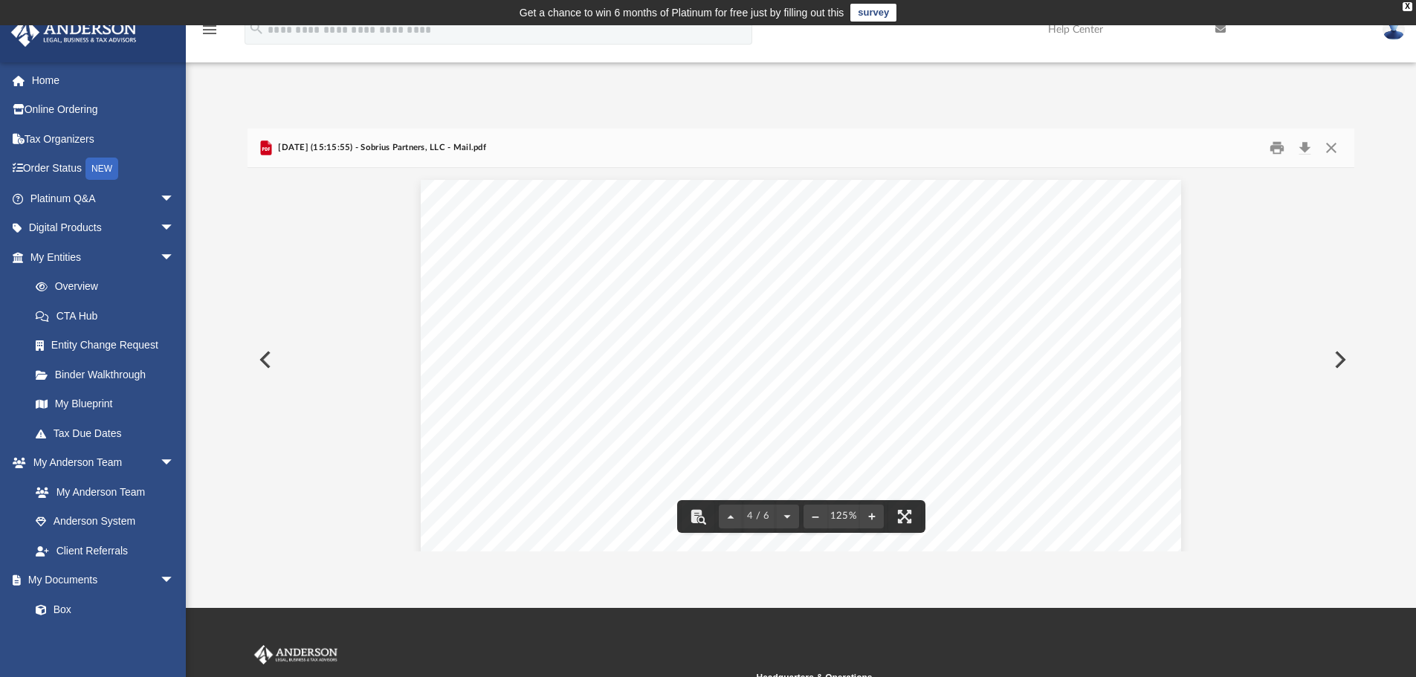
click at [1335, 360] on button "Preview" at bounding box center [1338, 360] width 33 height 42
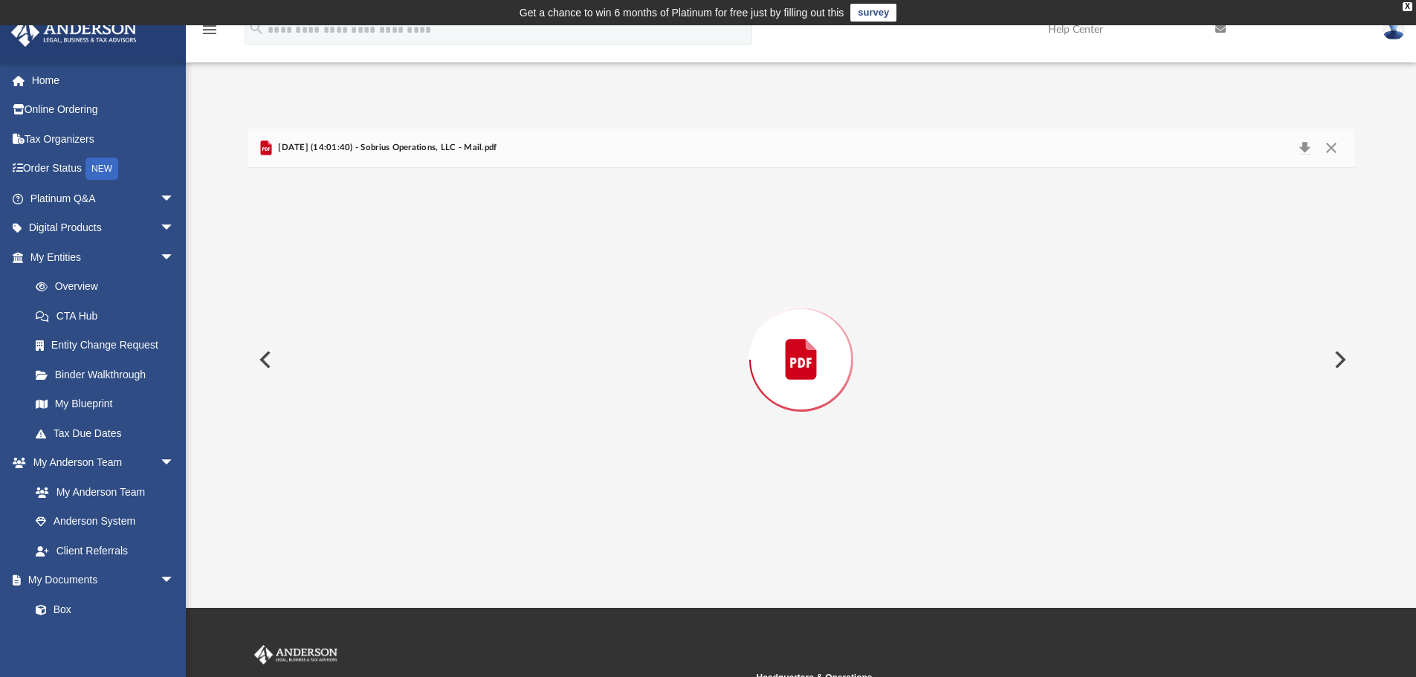
scroll to position [998, 0]
click at [1335, 361] on button "Preview" at bounding box center [1338, 360] width 33 height 42
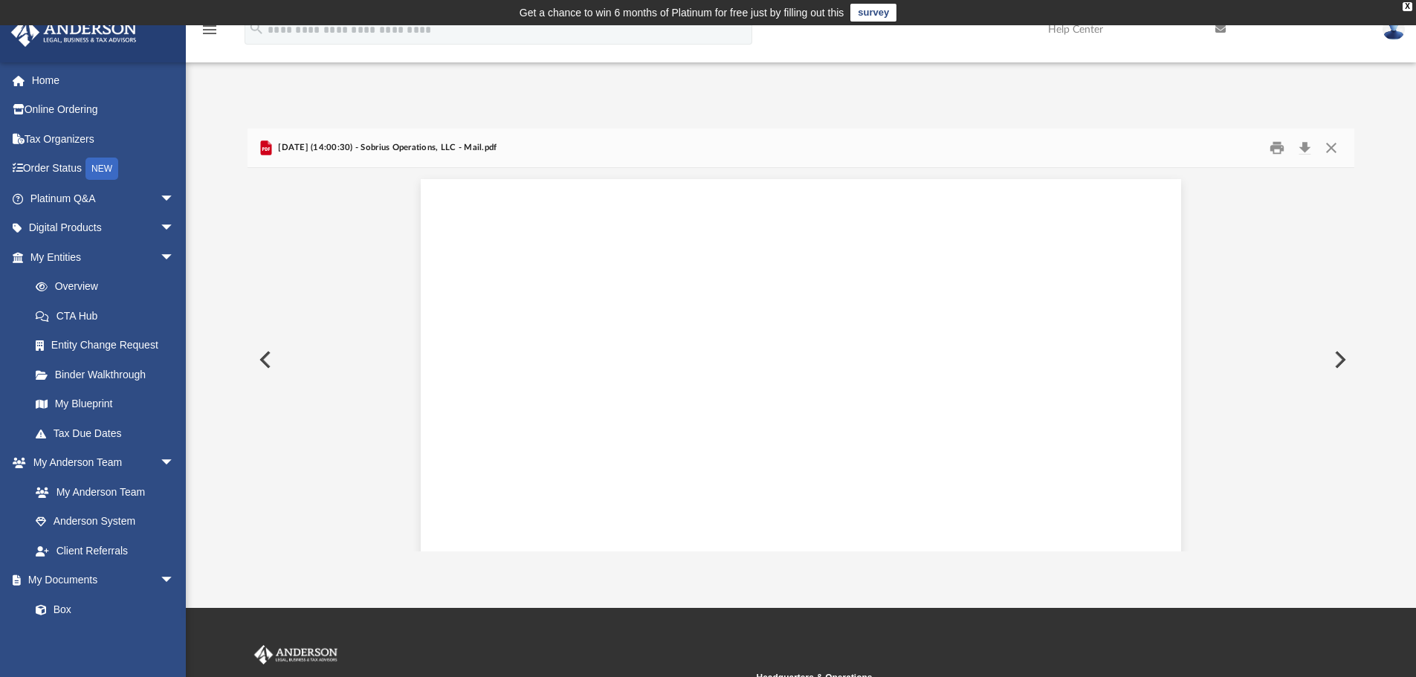
scroll to position [999, 0]
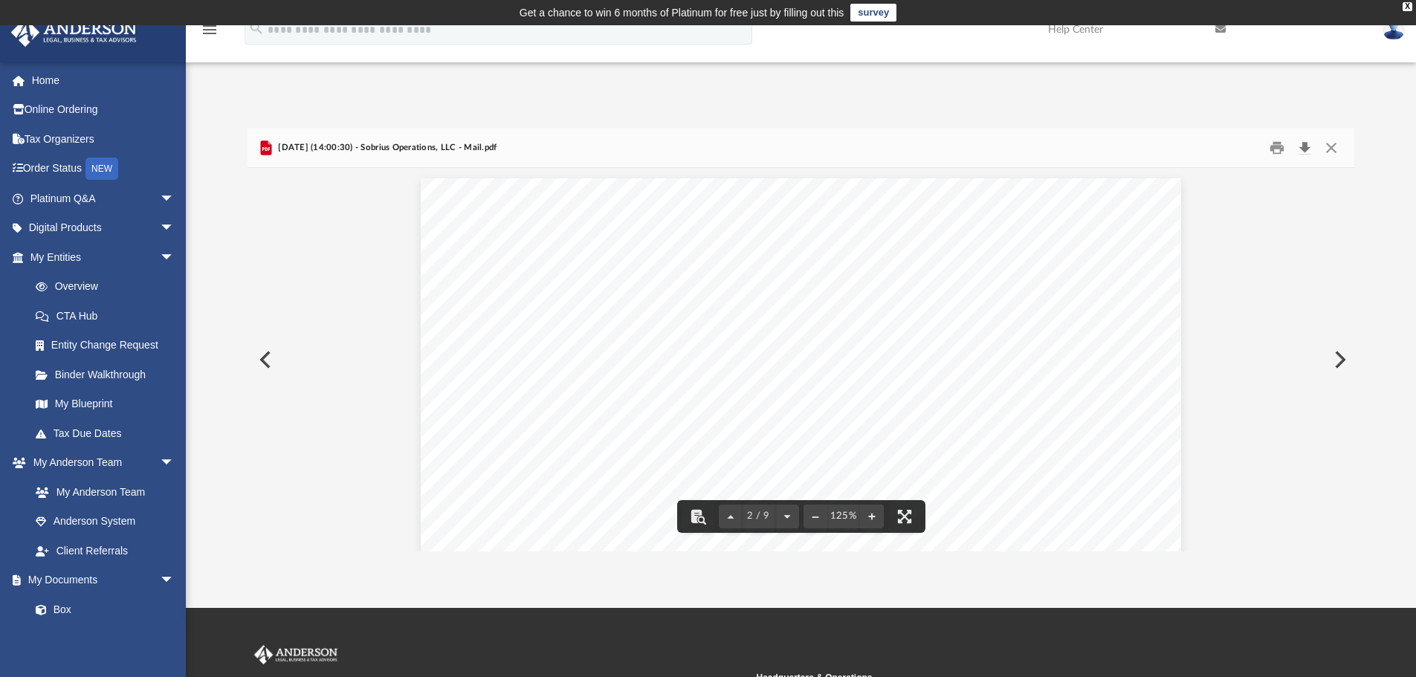
click at [1301, 147] on button "Download" at bounding box center [1304, 148] width 27 height 23
